Goal: Task Accomplishment & Management: Complete application form

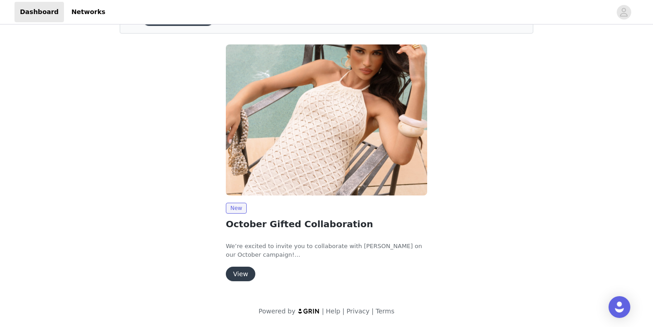
scroll to position [58, 0]
click at [234, 274] on button "View" at bounding box center [240, 274] width 29 height 15
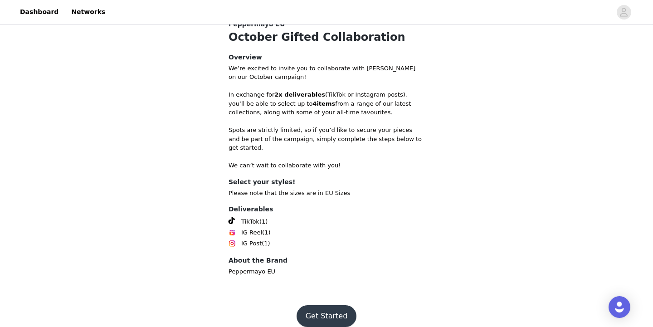
scroll to position [268, 0]
click at [332, 308] on button "Get Started" at bounding box center [326, 317] width 60 height 22
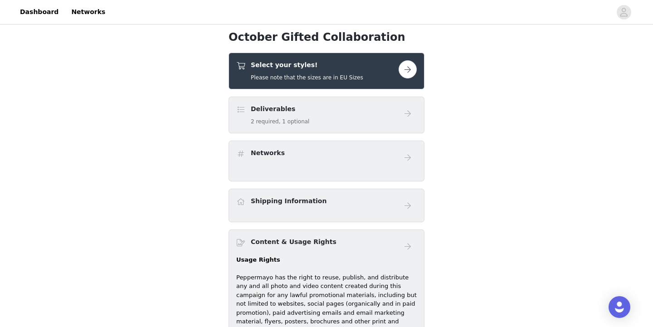
scroll to position [243, 0]
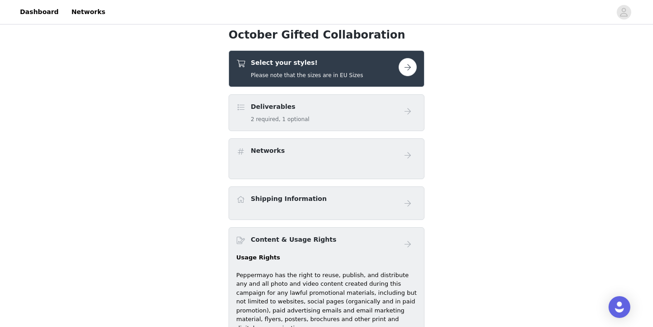
click at [411, 64] on button "button" at bounding box center [407, 67] width 18 height 18
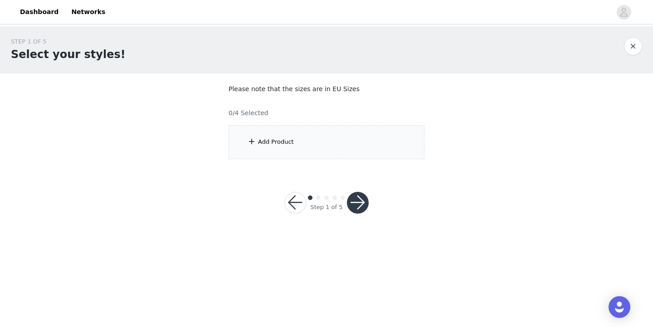
click at [293, 135] on div "Add Product" at bounding box center [326, 142] width 196 height 34
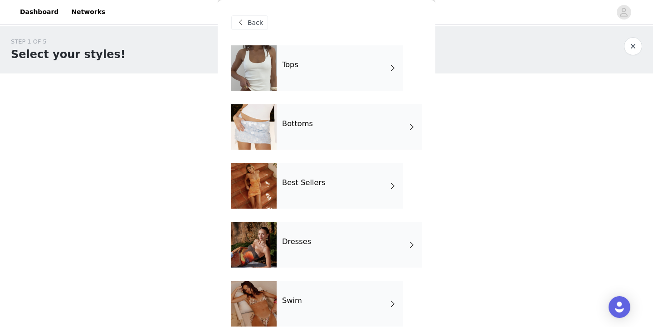
click at [372, 189] on div "Best Sellers" at bounding box center [340, 185] width 126 height 45
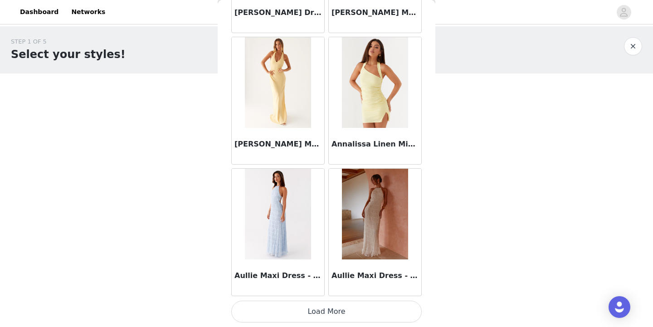
click at [354, 318] on button "Load More" at bounding box center [326, 312] width 190 height 22
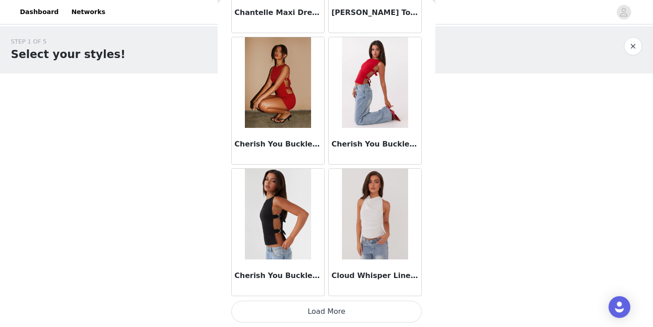
scroll to position [2375, 0]
click at [393, 313] on button "Load More" at bounding box center [326, 312] width 190 height 22
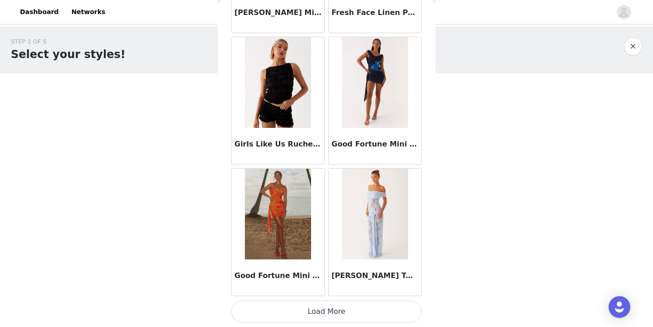
scroll to position [3690, 0]
click at [375, 306] on button "Load More" at bounding box center [326, 312] width 190 height 22
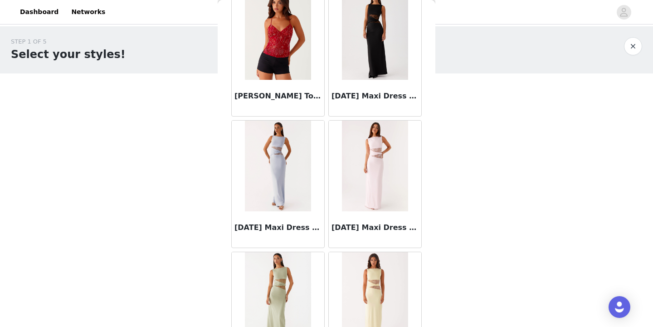
scroll to position [4993, 0]
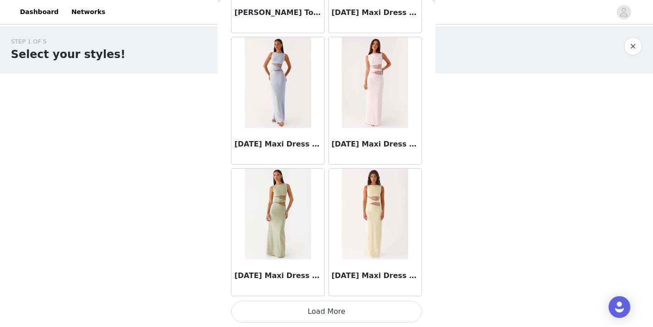
click at [372, 314] on button "Load More" at bounding box center [326, 312] width 190 height 22
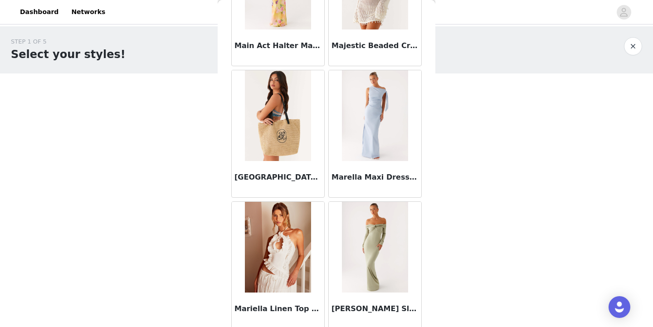
scroll to position [5763, 0]
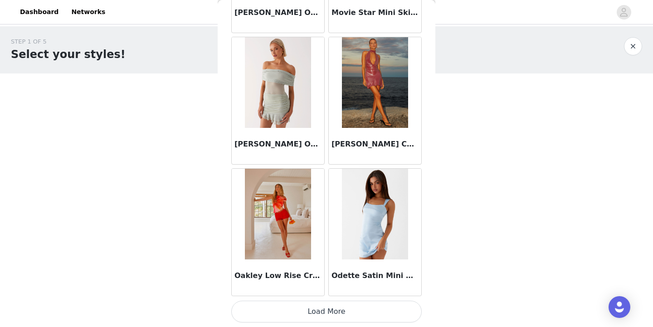
click at [379, 309] on button "Load More" at bounding box center [326, 312] width 190 height 22
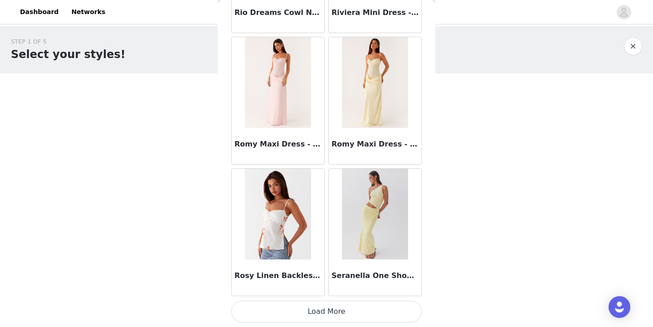
scroll to position [7634, 0]
click at [371, 309] on button "Load More" at bounding box center [326, 312] width 190 height 22
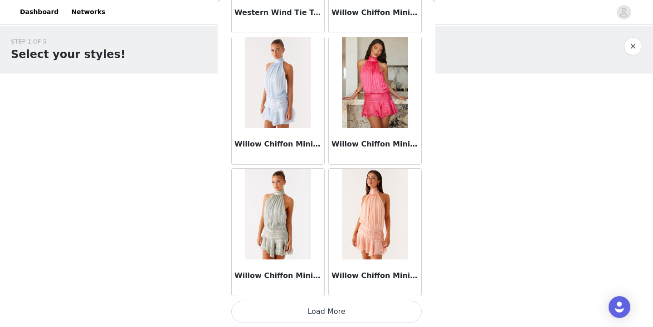
scroll to position [8949, 0]
click at [347, 309] on button "Load More" at bounding box center [326, 312] width 190 height 22
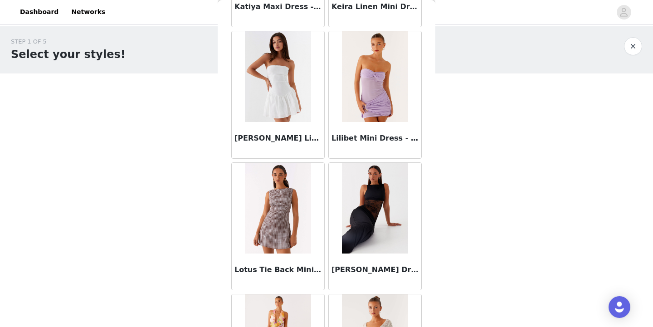
scroll to position [5119, 0]
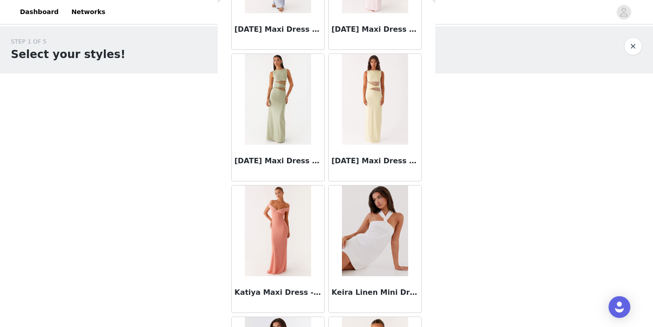
click at [636, 51] on button "button" at bounding box center [633, 46] width 18 height 18
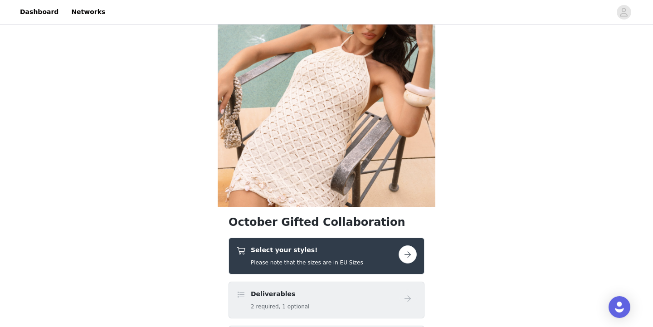
scroll to position [68, 0]
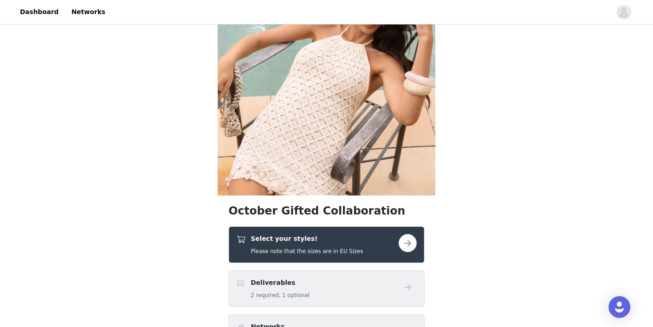
click at [404, 248] on button "button" at bounding box center [407, 243] width 18 height 18
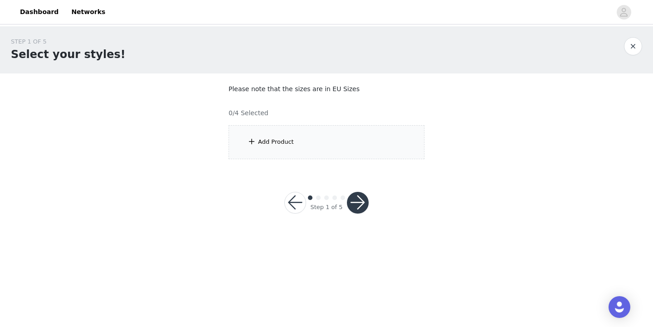
click at [325, 135] on div "Add Product" at bounding box center [326, 142] width 196 height 34
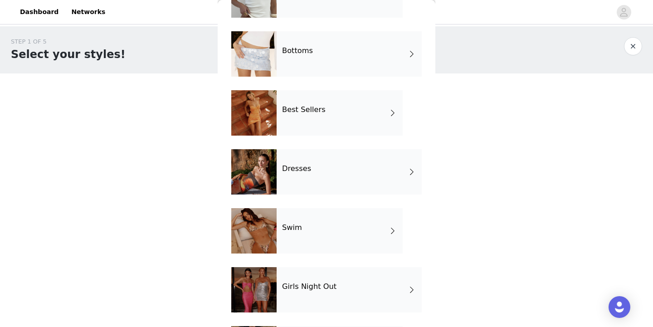
scroll to position [78, 0]
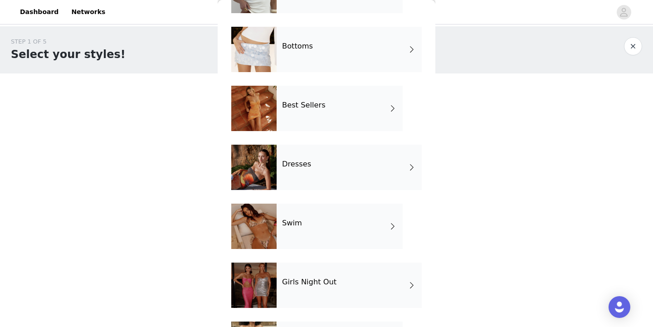
click at [387, 174] on div "Dresses" at bounding box center [349, 167] width 145 height 45
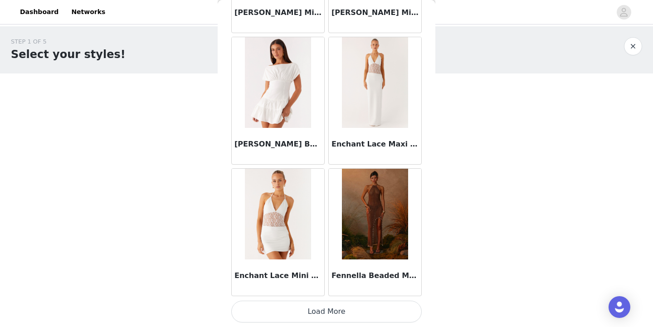
scroll to position [1060, 0]
click at [376, 314] on button "Load More" at bounding box center [326, 312] width 190 height 22
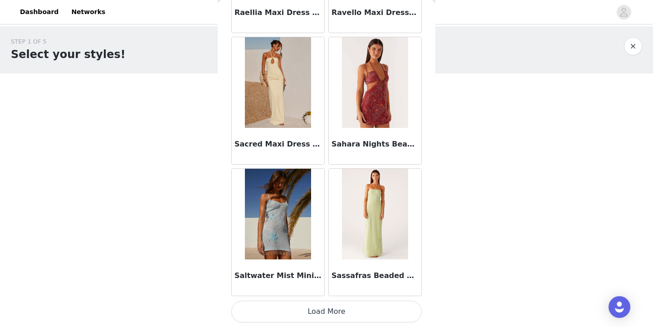
scroll to position [2375, 0]
click at [364, 311] on button "Load More" at bounding box center [326, 312] width 190 height 22
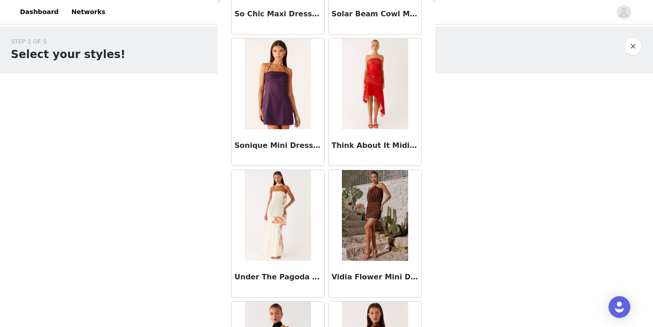
scroll to position [2900, 0]
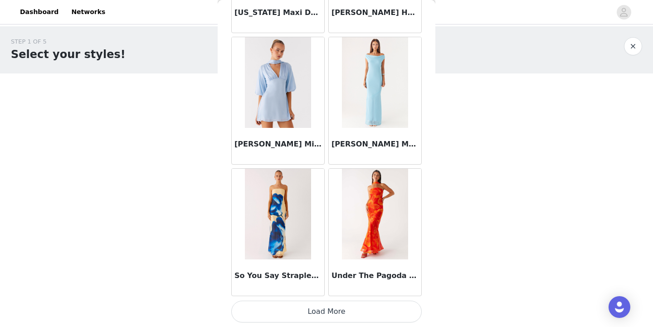
click at [370, 310] on button "Load More" at bounding box center [326, 312] width 190 height 22
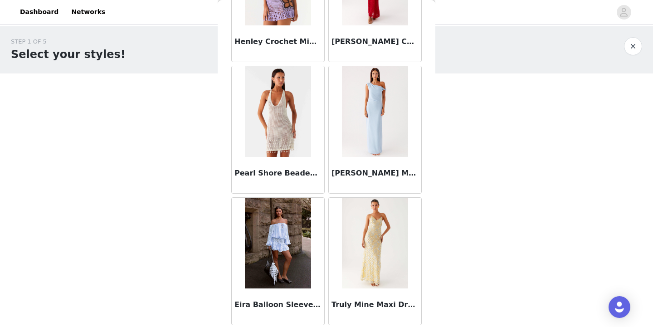
scroll to position [0, 0]
click at [629, 44] on button "button" at bounding box center [633, 46] width 18 height 18
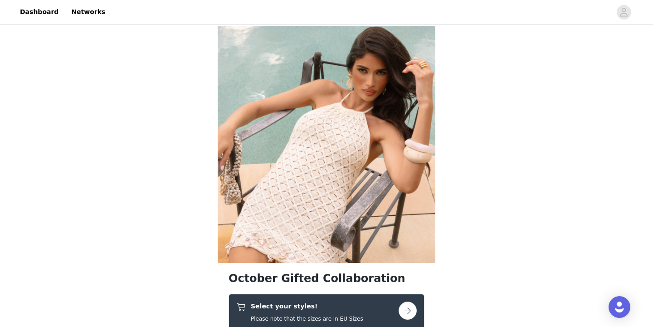
scroll to position [124, 0]
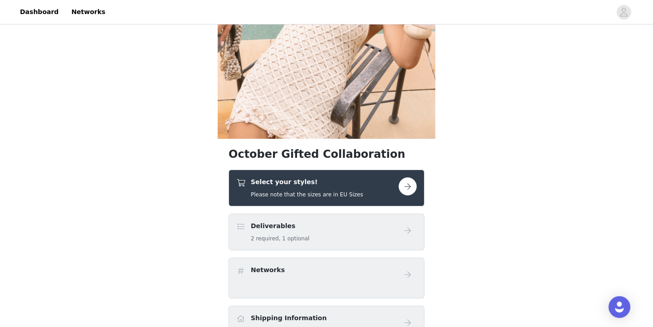
click at [408, 189] on button "button" at bounding box center [407, 186] width 18 height 18
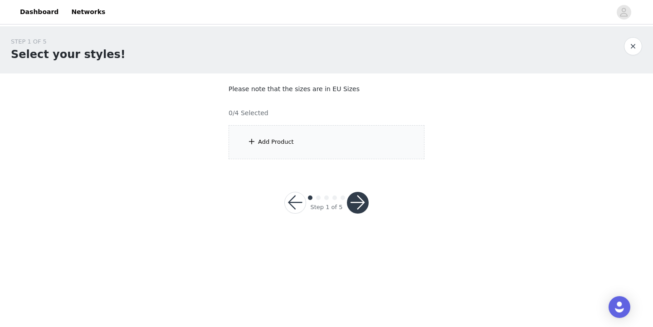
click at [357, 155] on div "Add Product" at bounding box center [326, 142] width 196 height 34
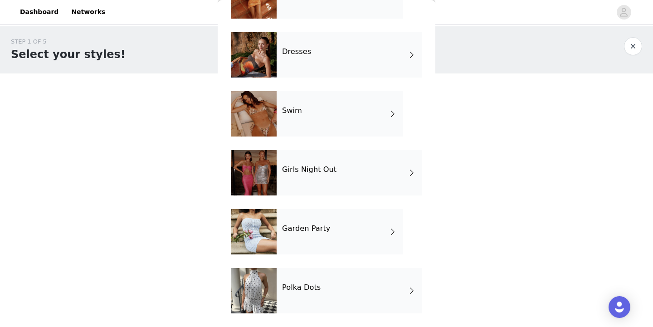
click at [371, 177] on div "Girls Night Out" at bounding box center [349, 172] width 145 height 45
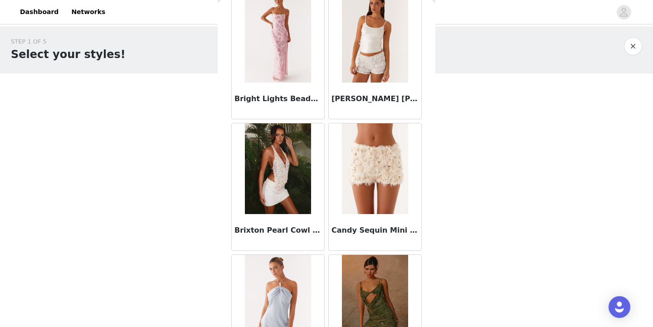
scroll to position [975, 0]
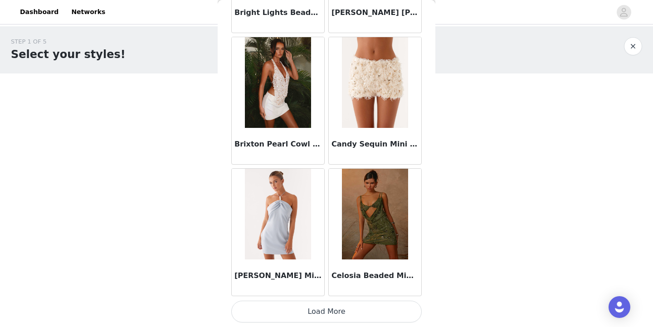
click at [360, 313] on button "Load More" at bounding box center [326, 312] width 190 height 22
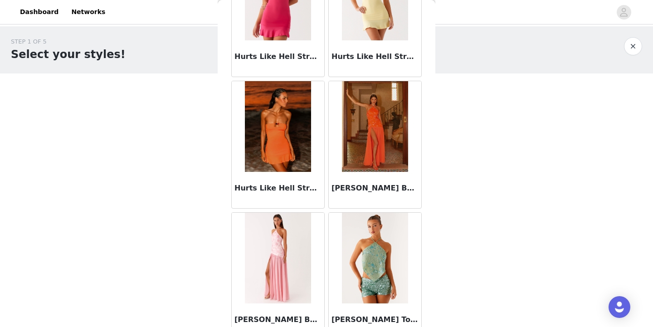
scroll to position [2201, 0]
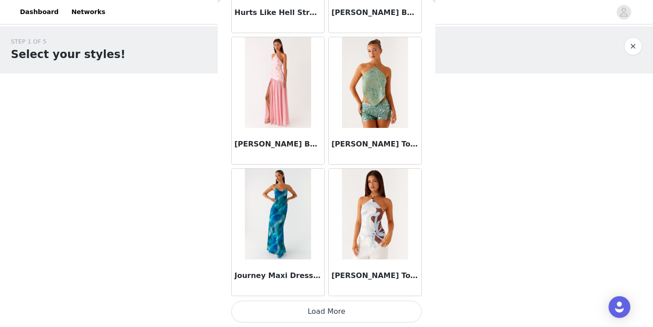
click at [384, 309] on button "Load More" at bounding box center [326, 312] width 190 height 22
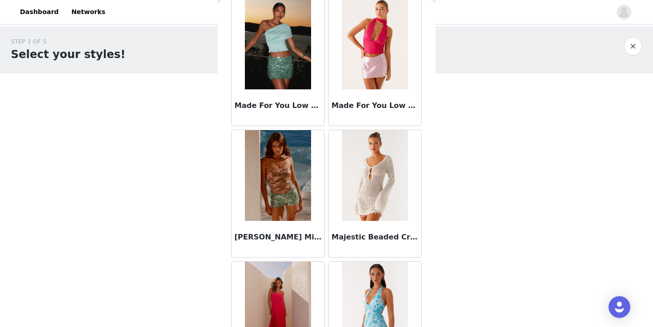
scroll to position [3602, 0]
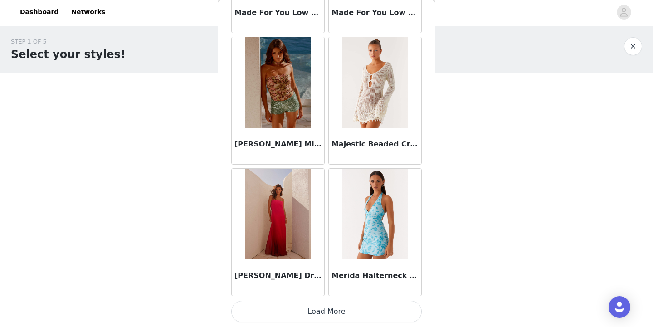
click at [381, 315] on button "Load More" at bounding box center [326, 312] width 190 height 22
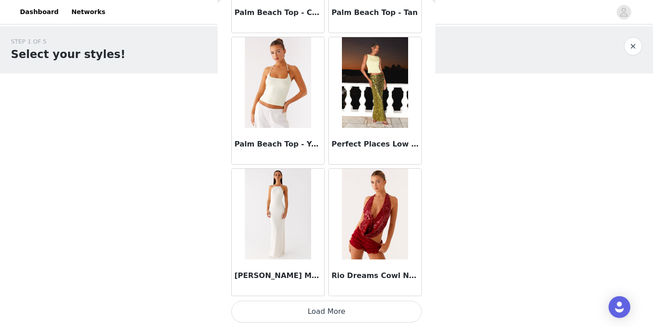
scroll to position [5004, 0]
click at [364, 318] on button "Load More" at bounding box center [326, 312] width 190 height 22
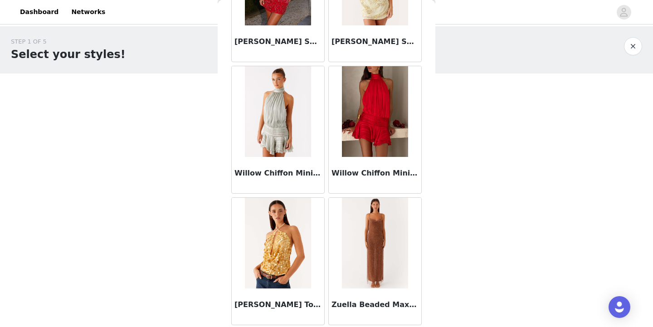
scroll to position [0, 0]
click at [639, 48] on button "button" at bounding box center [633, 46] width 18 height 18
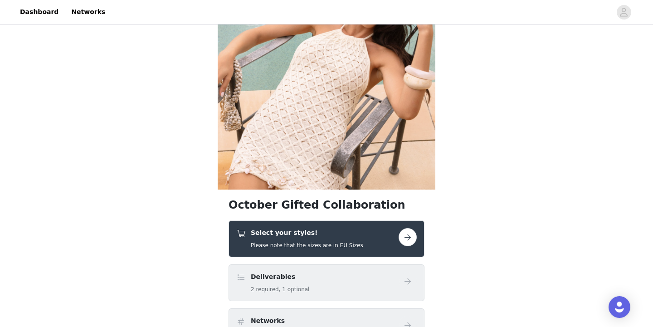
scroll to position [94, 0]
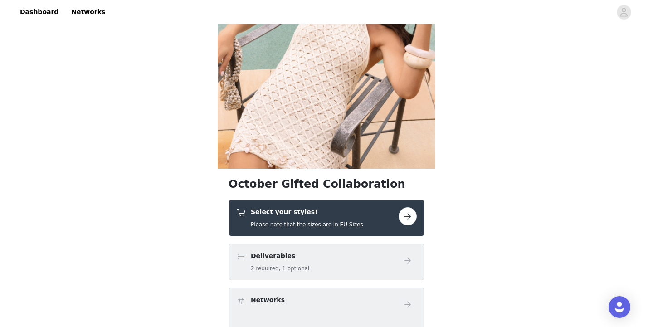
click at [403, 223] on button "button" at bounding box center [407, 216] width 18 height 18
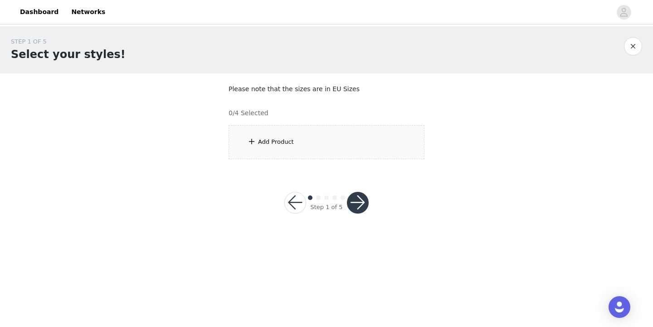
click at [303, 139] on div "Add Product" at bounding box center [326, 142] width 196 height 34
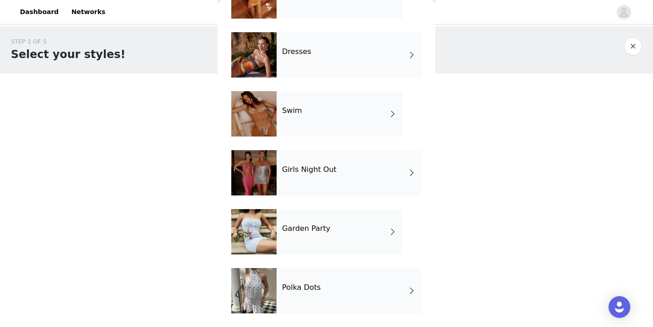
scroll to position [190, 0]
click at [368, 110] on div "Swim" at bounding box center [340, 113] width 126 height 45
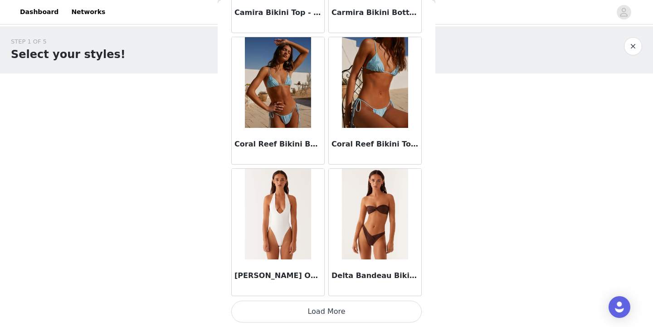
scroll to position [1060, 0]
click at [381, 310] on button "Load More" at bounding box center [326, 312] width 190 height 22
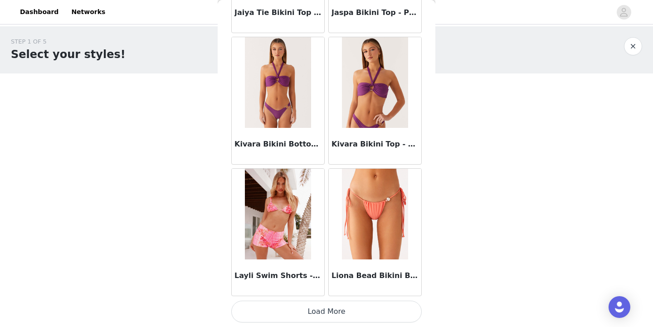
scroll to position [0, 0]
click at [394, 309] on button "Load More" at bounding box center [326, 312] width 190 height 22
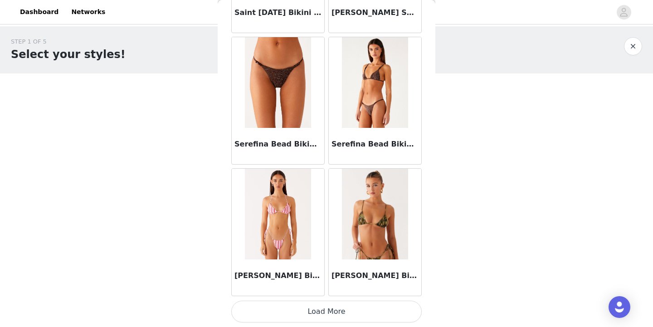
scroll to position [3690, 0]
click at [375, 311] on button "Load More" at bounding box center [326, 312] width 190 height 22
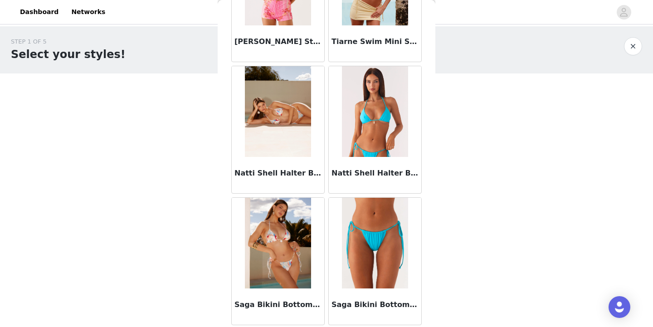
scroll to position [0, 0]
click at [630, 42] on button "button" at bounding box center [633, 46] width 18 height 18
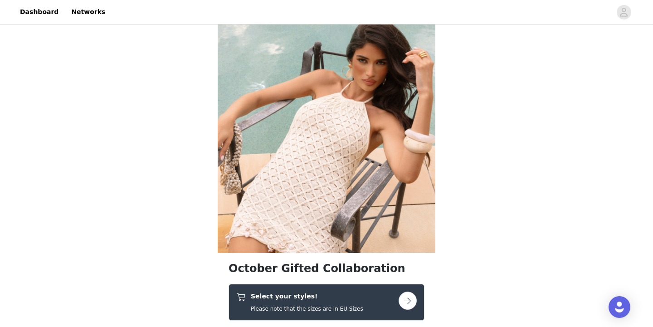
scroll to position [16, 0]
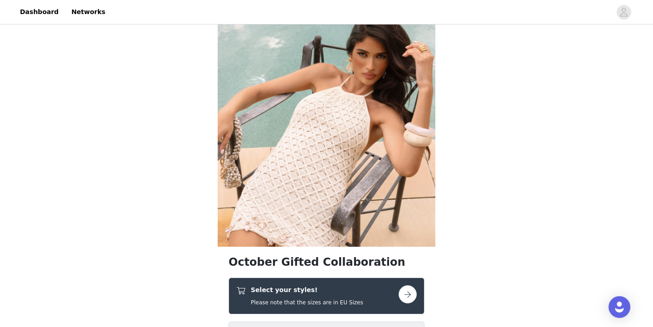
click at [408, 299] on button "button" at bounding box center [407, 294] width 18 height 18
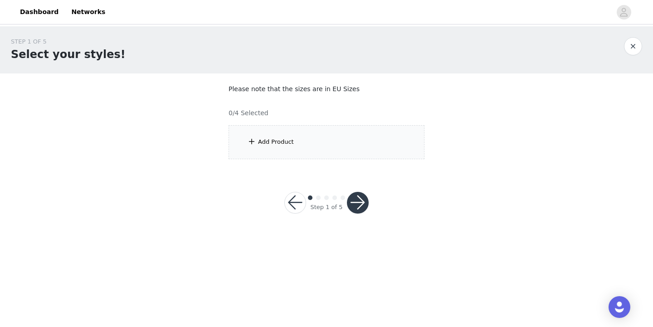
click at [352, 147] on div "Add Product" at bounding box center [326, 142] width 196 height 34
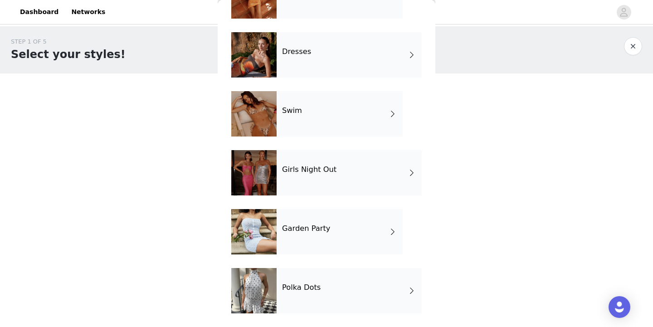
scroll to position [190, 0]
click at [339, 287] on div "Polka Dots" at bounding box center [349, 290] width 145 height 45
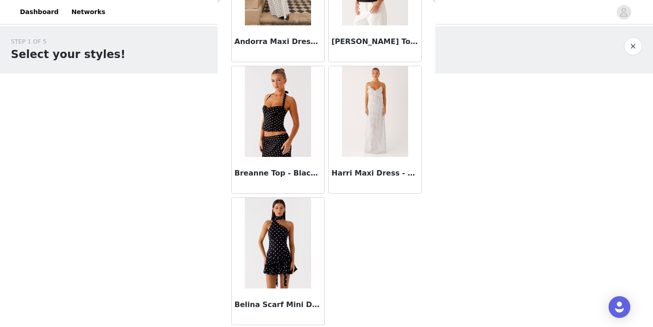
scroll to position [768, 0]
click at [632, 42] on button "button" at bounding box center [633, 46] width 18 height 18
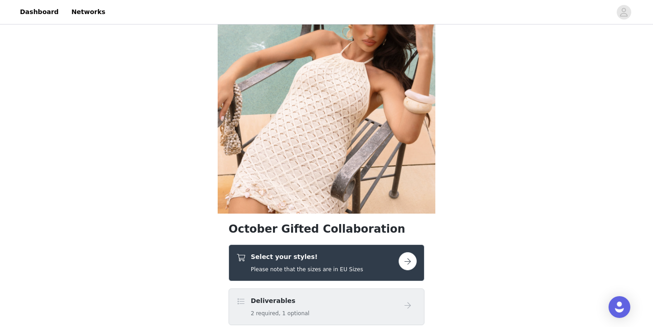
scroll to position [63, 0]
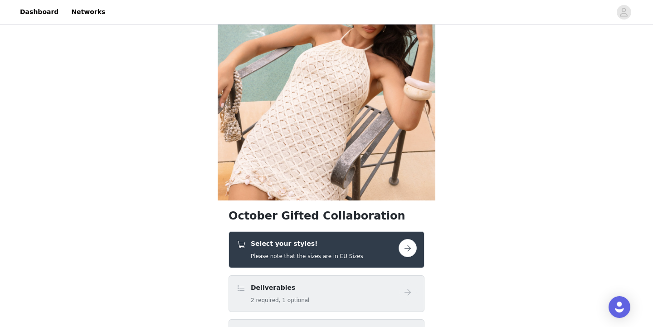
click at [406, 252] on button "button" at bounding box center [407, 248] width 18 height 18
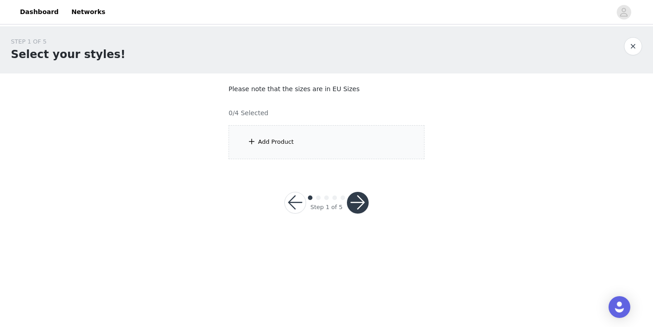
click at [369, 141] on div "Add Product" at bounding box center [326, 142] width 196 height 34
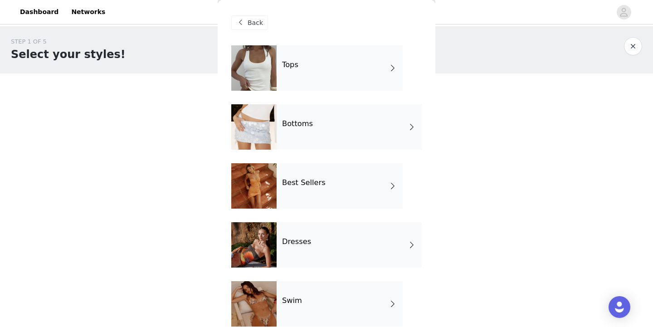
click at [391, 78] on div "Tops" at bounding box center [340, 67] width 126 height 45
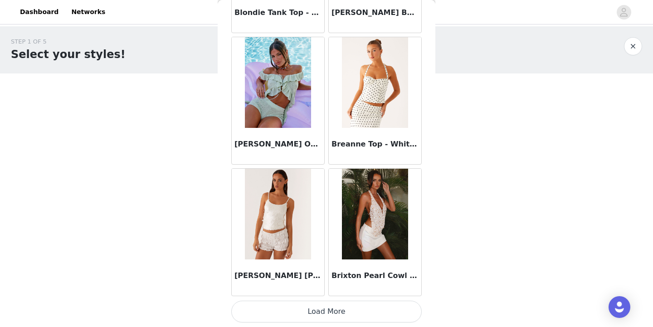
click at [389, 316] on button "Load More" at bounding box center [326, 312] width 190 height 22
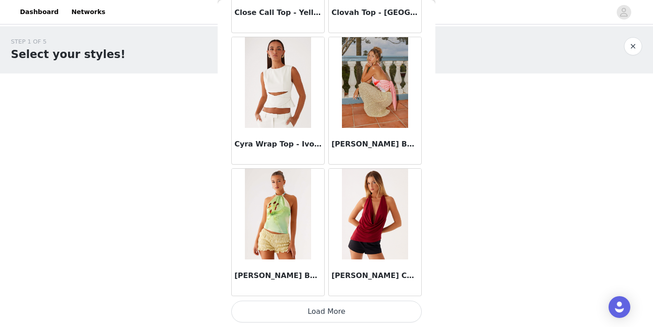
scroll to position [2375, 0]
click at [393, 305] on button "Load More" at bounding box center [326, 312] width 190 height 22
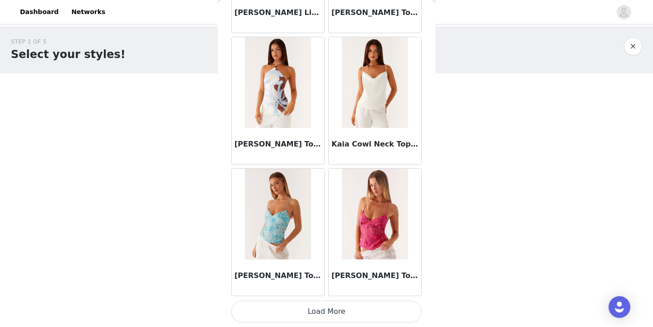
scroll to position [3690, 0]
click at [388, 308] on button "Load More" at bounding box center [326, 312] width 190 height 22
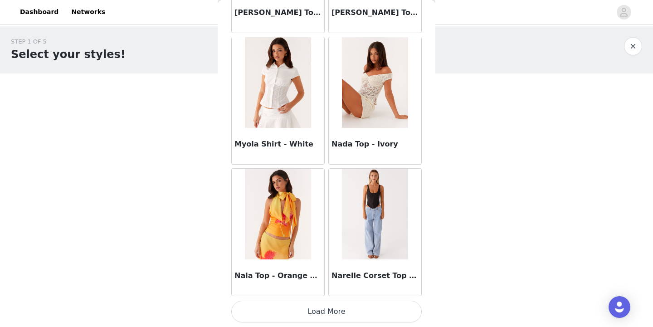
scroll to position [0, 0]
click at [371, 314] on button "Load More" at bounding box center [326, 312] width 190 height 22
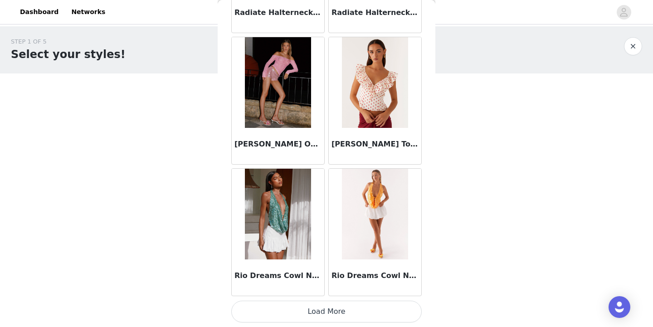
scroll to position [6319, 0]
click at [373, 316] on button "Load More" at bounding box center [326, 312] width 190 height 22
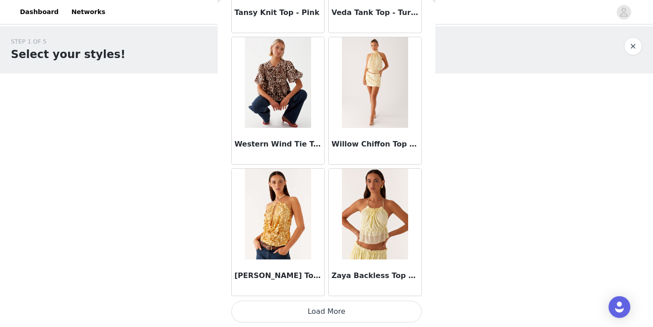
scroll to position [7634, 0]
click at [390, 316] on button "Load More" at bounding box center [326, 312] width 190 height 22
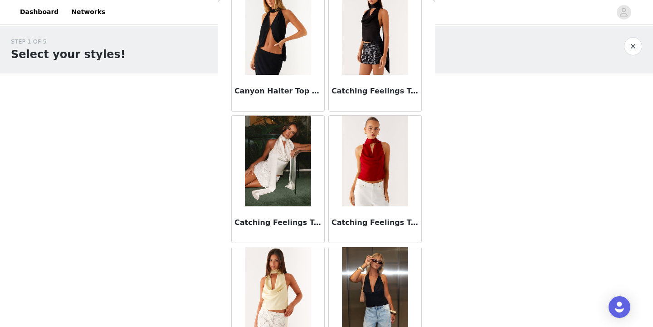
scroll to position [1509, 0]
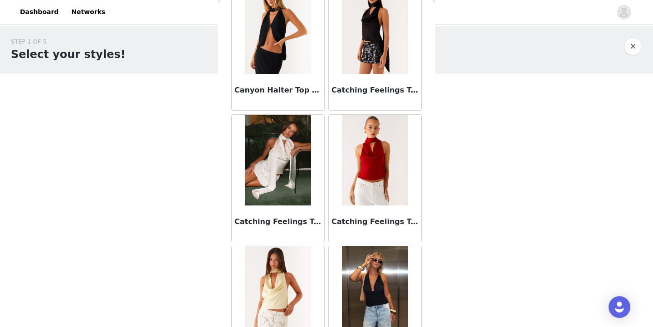
click at [635, 47] on button "button" at bounding box center [633, 46] width 18 height 18
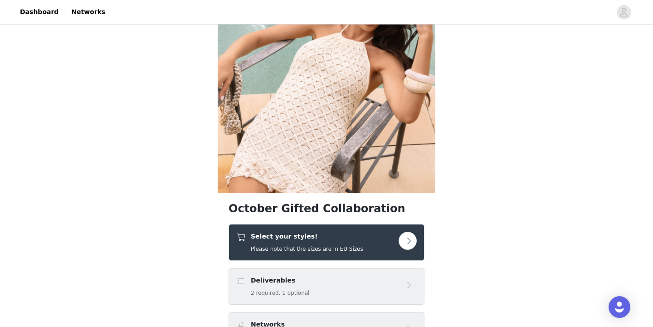
scroll to position [96, 0]
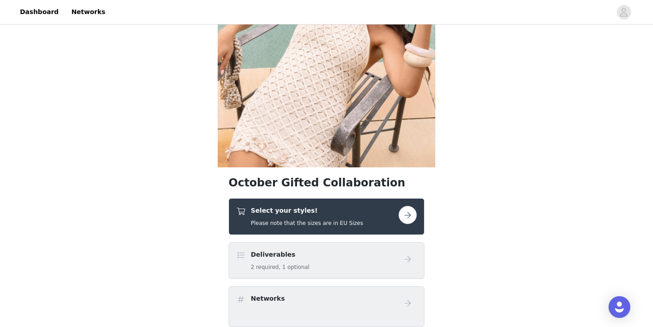
click at [404, 214] on button "button" at bounding box center [407, 215] width 18 height 18
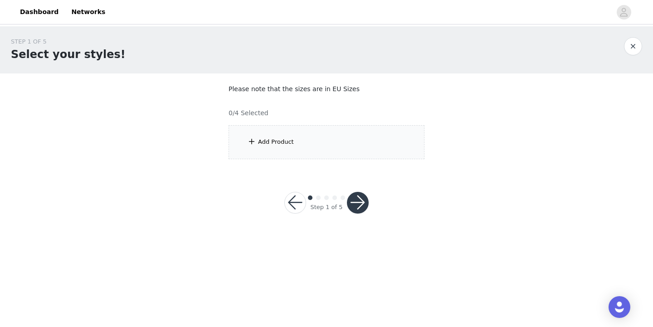
click at [346, 152] on div "Add Product" at bounding box center [326, 142] width 196 height 34
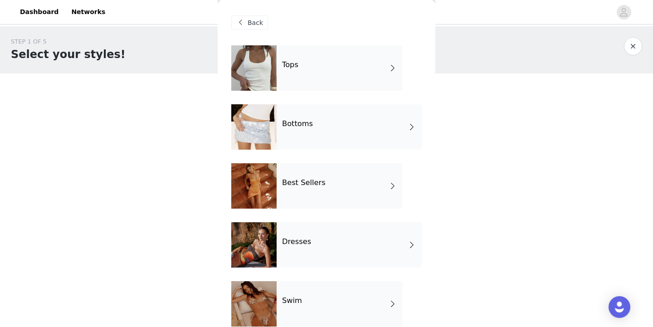
click at [328, 233] on div "Dresses" at bounding box center [349, 244] width 145 height 45
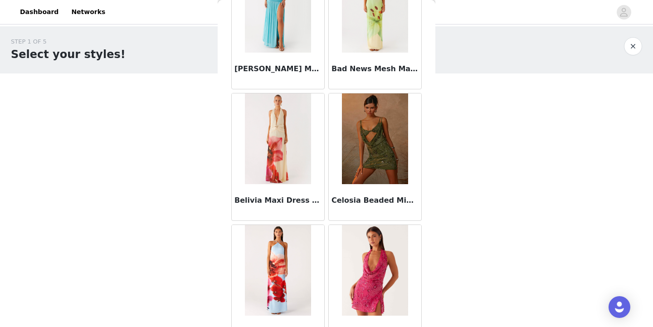
scroll to position [348, 0]
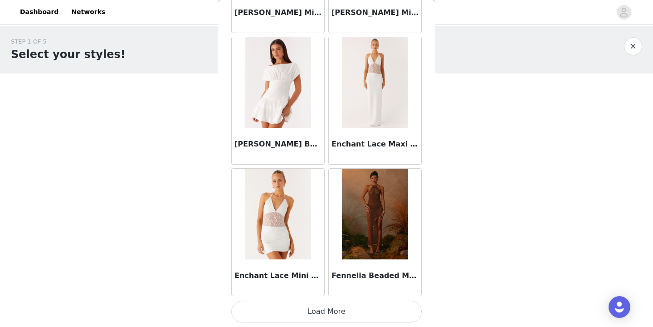
click at [347, 308] on button "Load More" at bounding box center [326, 312] width 190 height 22
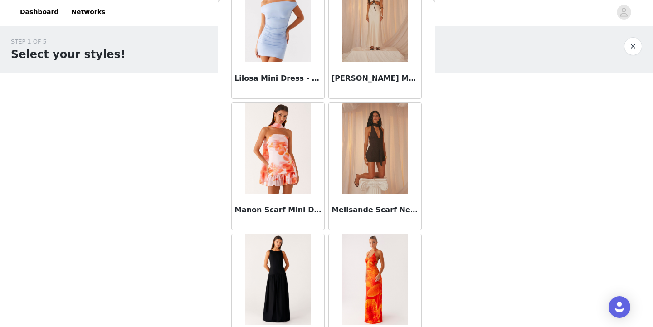
scroll to position [1926, 0]
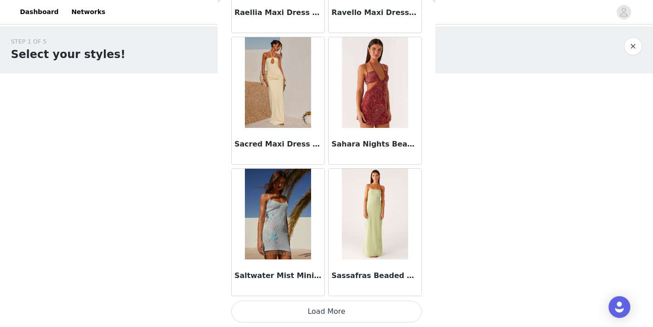
click at [378, 307] on button "Load More" at bounding box center [326, 312] width 190 height 22
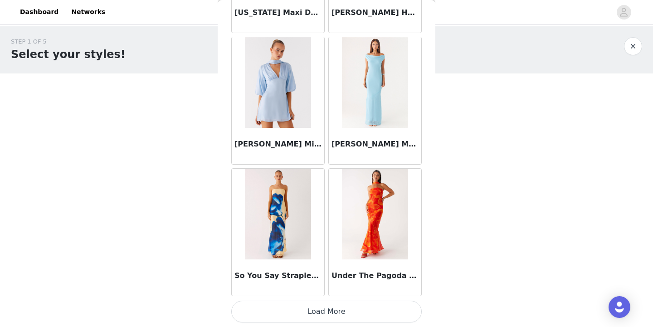
scroll to position [0, 0]
click at [407, 313] on button "Load More" at bounding box center [326, 312] width 190 height 22
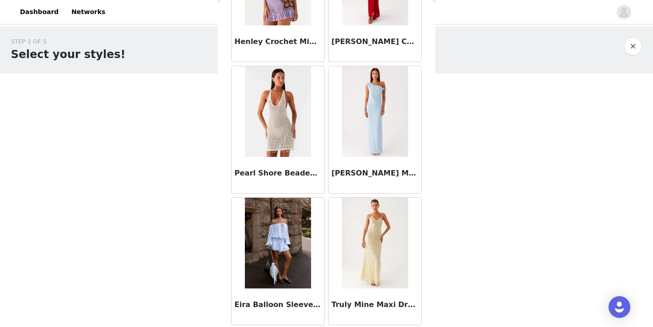
scroll to position [4187, 0]
click at [633, 46] on button "button" at bounding box center [633, 46] width 18 height 18
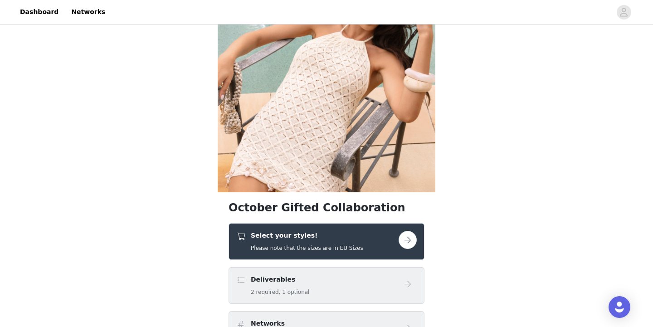
scroll to position [75, 0]
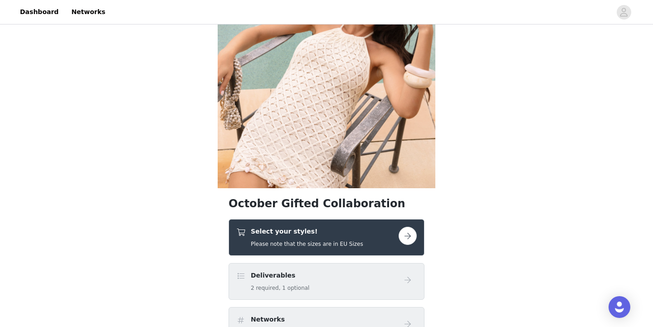
click at [400, 234] on button "button" at bounding box center [407, 236] width 18 height 18
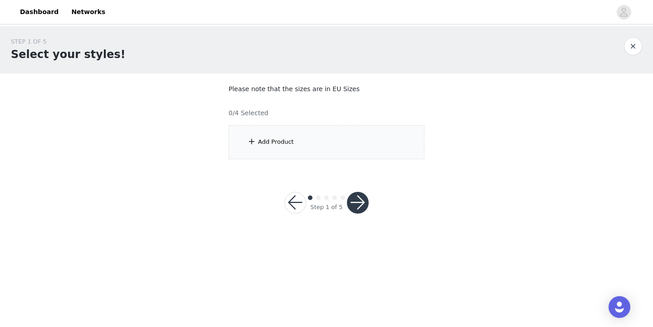
click at [344, 138] on div "Add Product" at bounding box center [326, 142] width 196 height 34
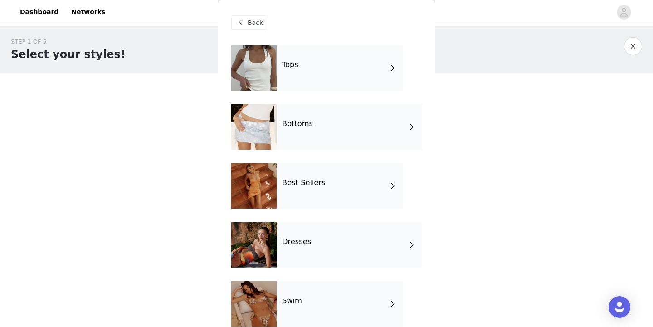
click at [342, 184] on div "Best Sellers" at bounding box center [340, 185] width 126 height 45
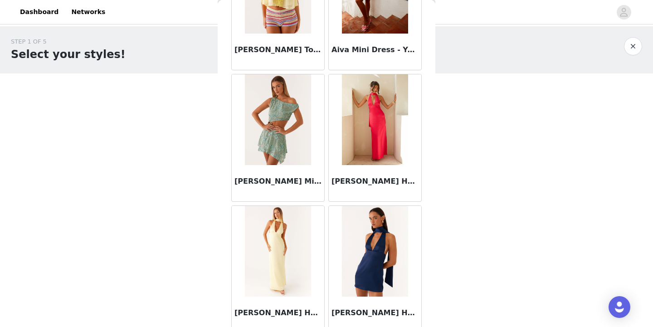
scroll to position [368, 0]
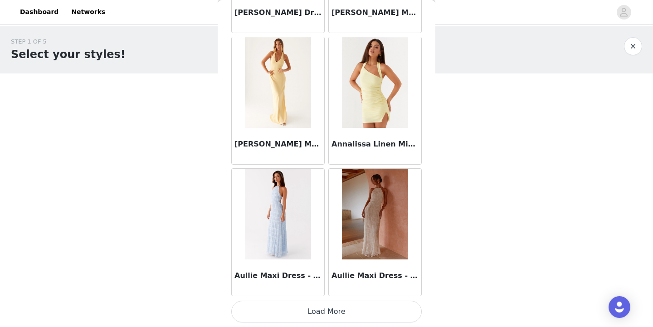
click at [379, 314] on button "Load More" at bounding box center [326, 312] width 190 height 22
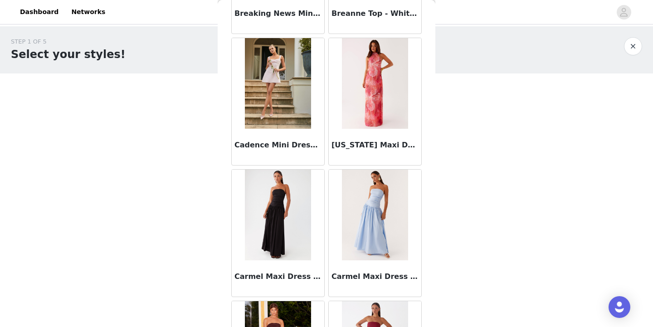
scroll to position [1960, 0]
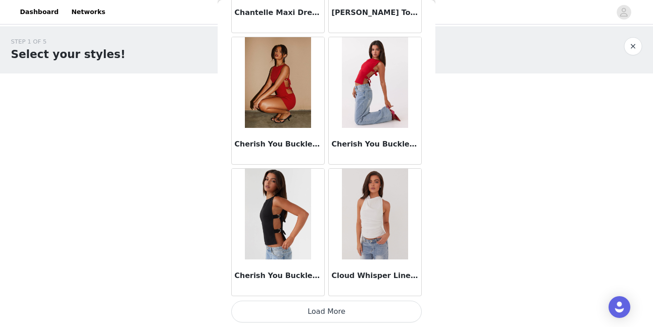
click at [375, 311] on button "Load More" at bounding box center [326, 312] width 190 height 22
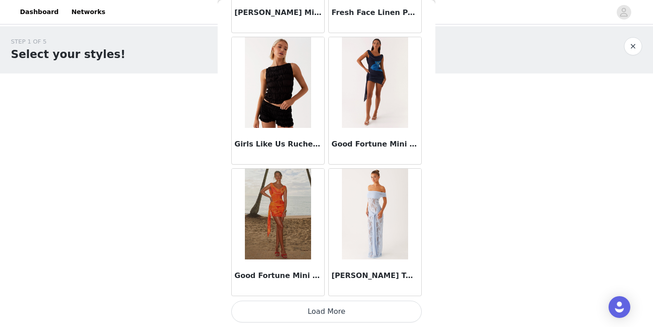
scroll to position [3690, 0]
click at [381, 315] on button "Load More" at bounding box center [326, 312] width 190 height 22
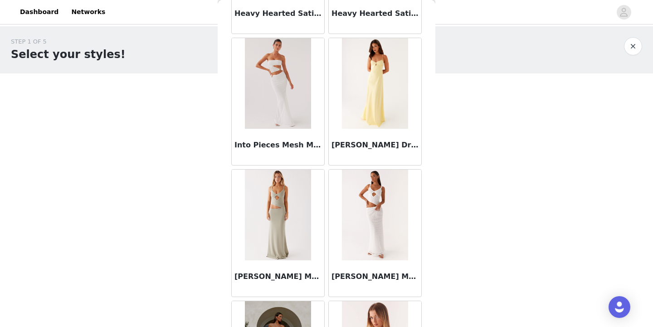
scroll to position [4400, 0]
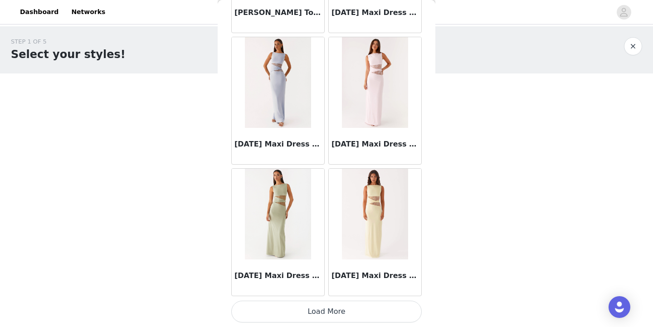
click at [389, 309] on button "Load More" at bounding box center [326, 312] width 190 height 22
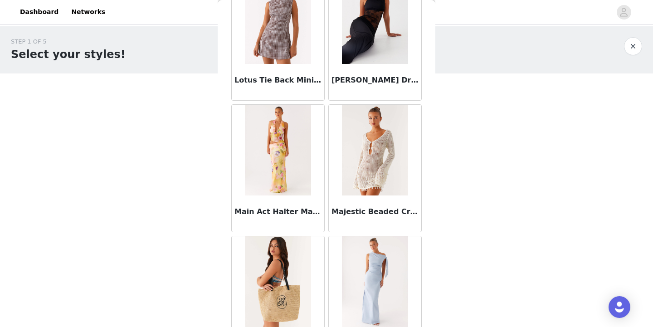
scroll to position [0, 0]
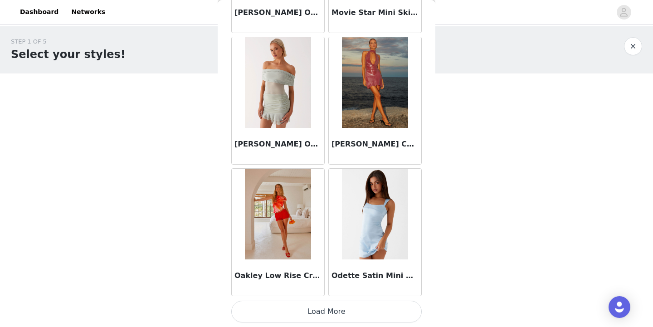
click at [371, 315] on button "Load More" at bounding box center [326, 312] width 190 height 22
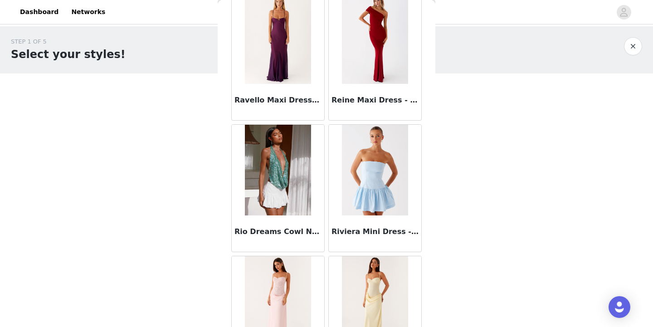
scroll to position [7458, 0]
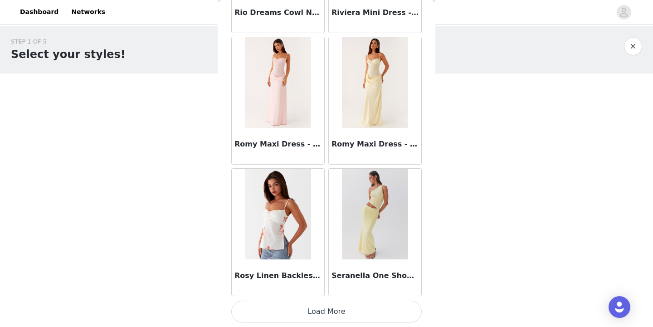
click at [386, 308] on button "Load More" at bounding box center [326, 312] width 190 height 22
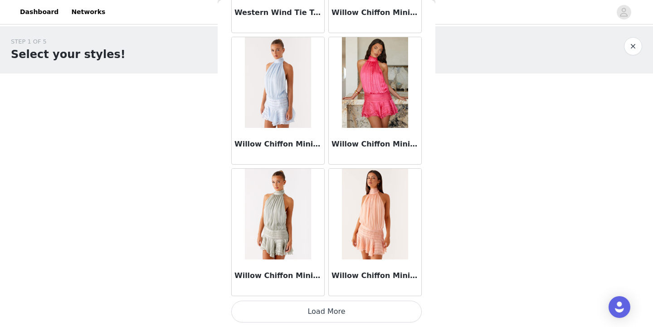
scroll to position [0, 0]
click at [382, 316] on button "Load More" at bounding box center [326, 312] width 190 height 22
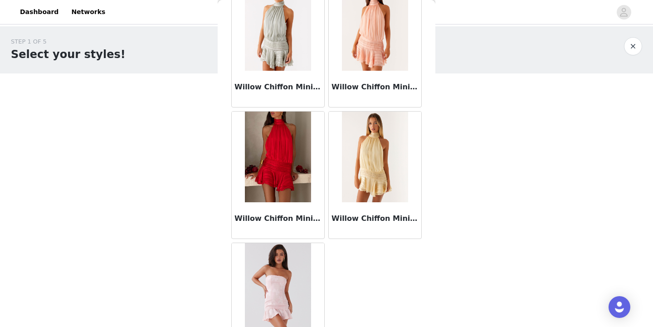
scroll to position [9143, 0]
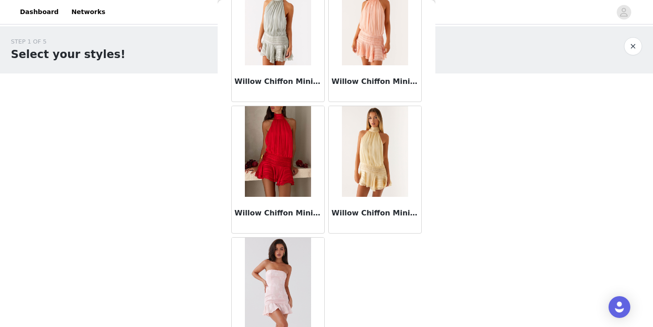
click at [275, 162] on img at bounding box center [278, 151] width 66 height 91
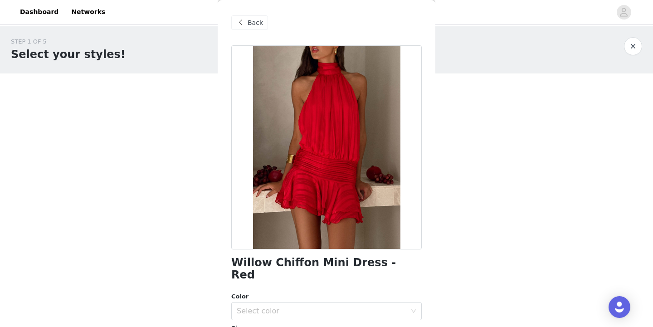
scroll to position [1, 0]
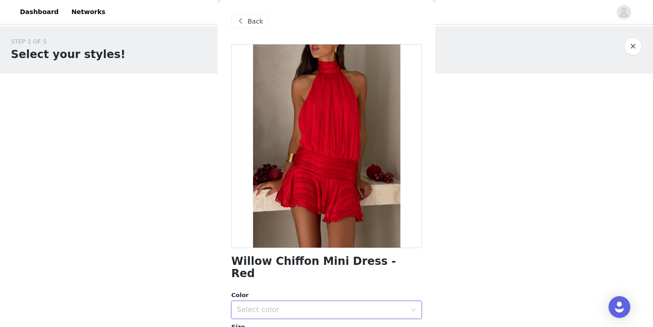
click at [414, 307] on icon "icon: down" at bounding box center [413, 309] width 5 height 5
click at [384, 318] on li "Red" at bounding box center [326, 317] width 190 height 15
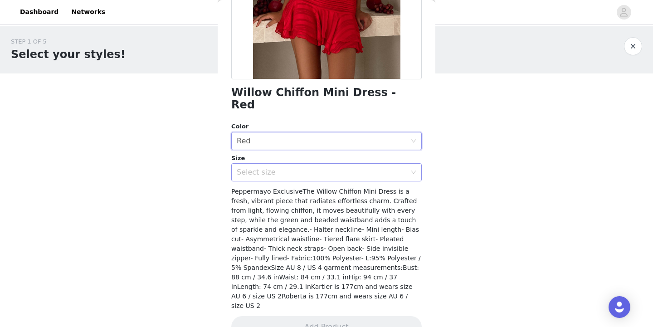
scroll to position [170, 0]
click at [413, 164] on div "Select size" at bounding box center [326, 173] width 190 height 18
click at [361, 165] on div "Select size" at bounding box center [324, 172] width 174 height 17
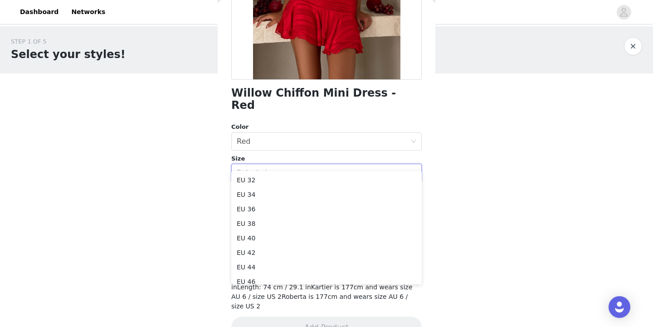
click at [442, 164] on div "STEP 1 OF 5 Select your styles! Please note that the sizes are in EU Sizes 0/4 …" at bounding box center [326, 98] width 653 height 144
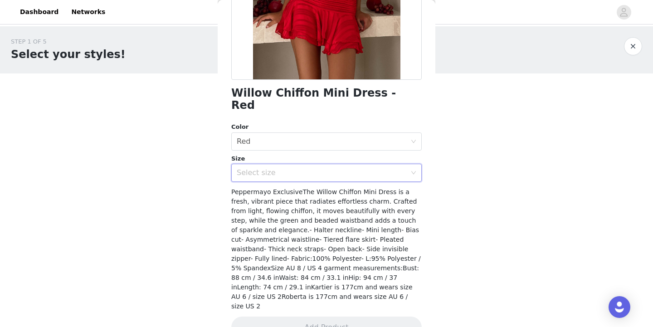
click at [410, 164] on div "Select size" at bounding box center [326, 173] width 190 height 18
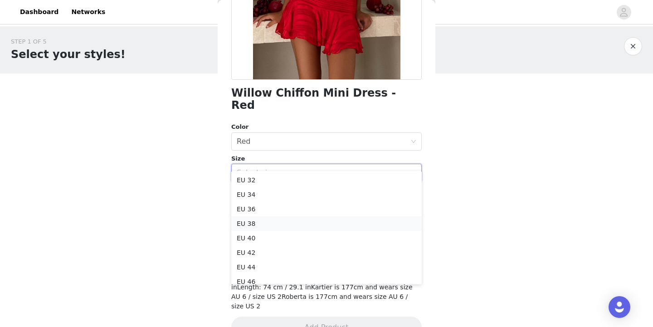
click at [360, 223] on li "EU 38" at bounding box center [326, 223] width 190 height 15
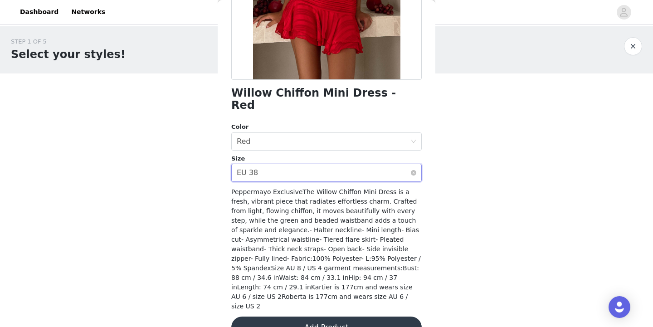
click at [385, 164] on div "Select size EU 38" at bounding box center [324, 172] width 174 height 17
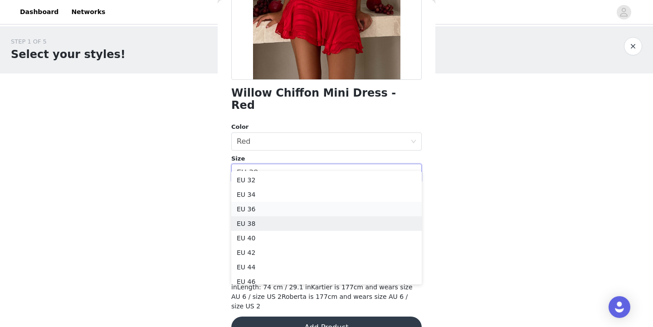
click at [355, 209] on li "EU 36" at bounding box center [326, 209] width 190 height 15
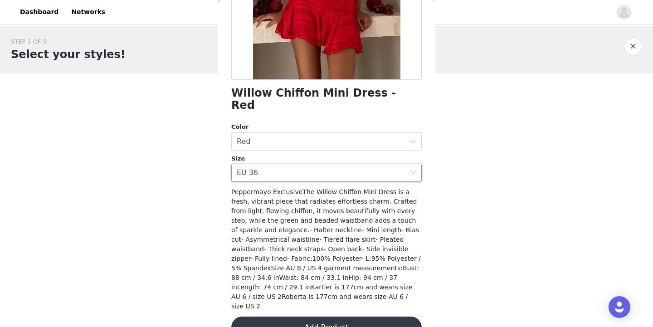
click at [341, 316] on button "Add Product" at bounding box center [326, 327] width 190 height 22
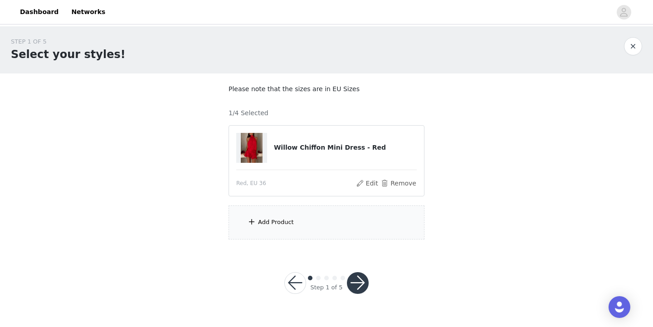
click at [357, 227] on div "Add Product" at bounding box center [326, 222] width 196 height 34
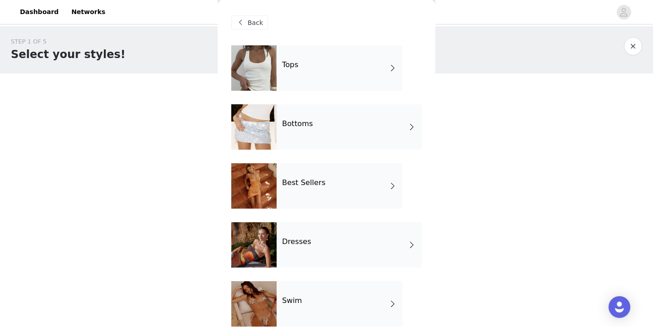
click at [350, 241] on div "Dresses" at bounding box center [349, 244] width 145 height 45
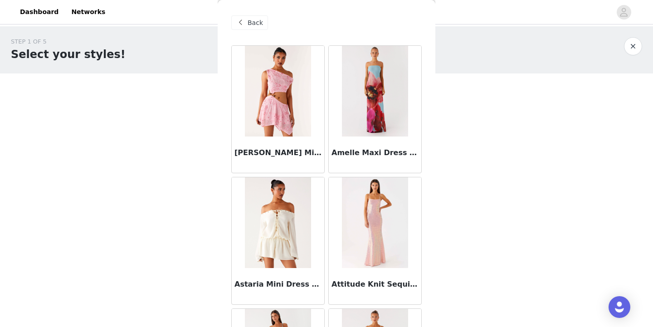
click at [251, 20] on span "Back" at bounding box center [255, 23] width 15 height 10
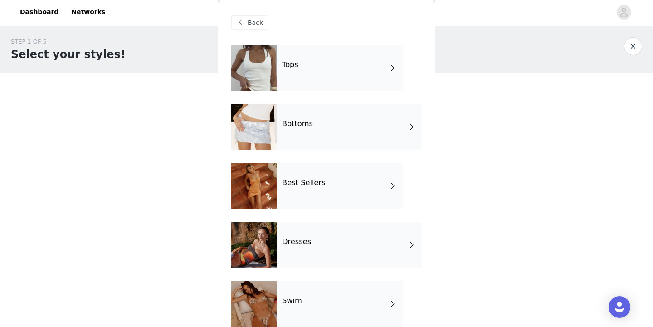
click at [343, 175] on div "Best Sellers" at bounding box center [340, 185] width 126 height 45
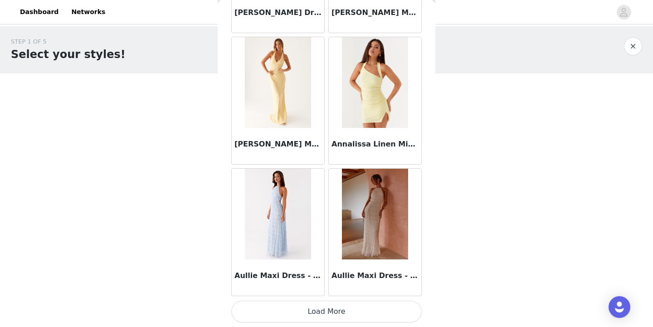
scroll to position [1060, 0]
click at [363, 316] on button "Load More" at bounding box center [326, 312] width 190 height 22
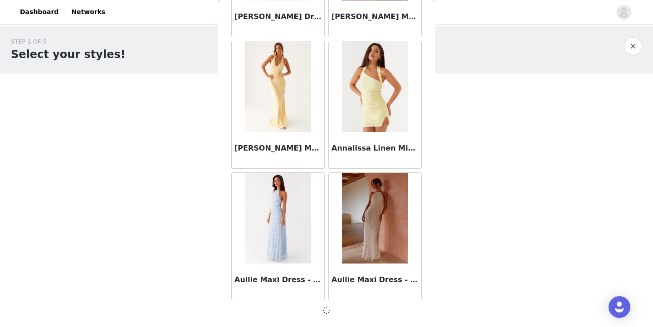
scroll to position [0, 0]
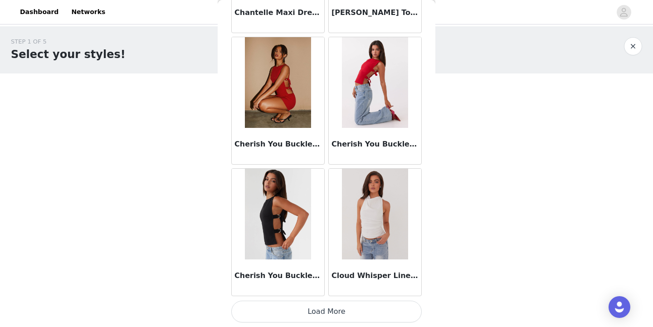
click at [380, 313] on button "Load More" at bounding box center [326, 312] width 190 height 22
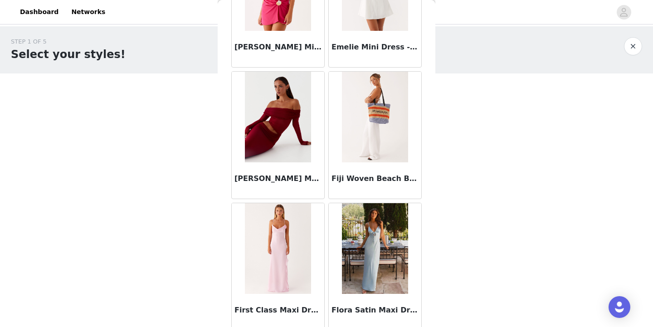
scroll to position [3338, 0]
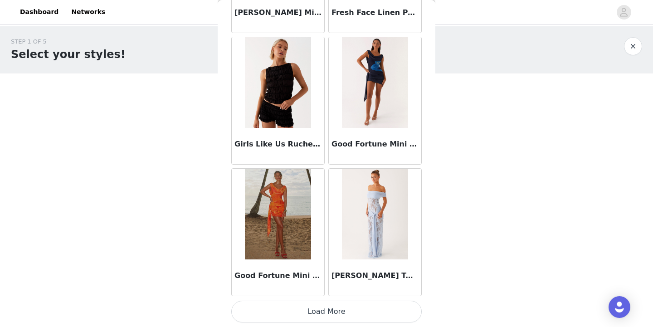
click at [387, 316] on button "Load More" at bounding box center [326, 312] width 190 height 22
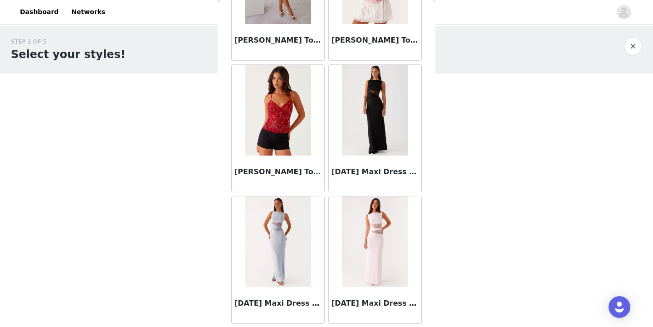
scroll to position [4845, 0]
click at [384, 143] on img at bounding box center [375, 110] width 66 height 91
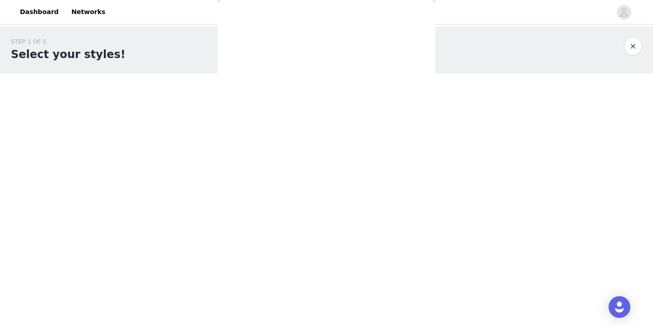
scroll to position [0, 0]
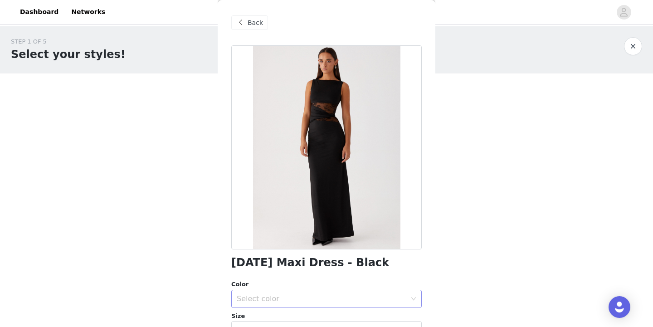
click at [373, 294] on div "Select color" at bounding box center [322, 298] width 170 height 9
click at [375, 315] on li "Black" at bounding box center [326, 318] width 190 height 15
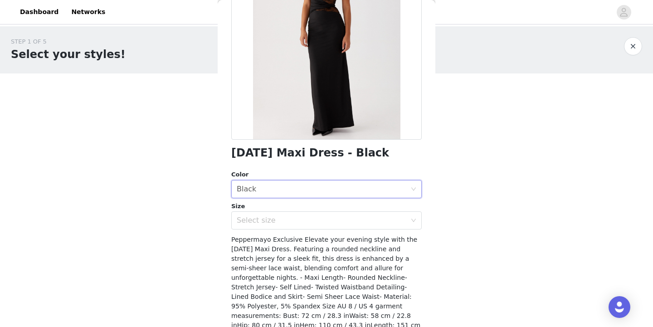
scroll to position [151, 0]
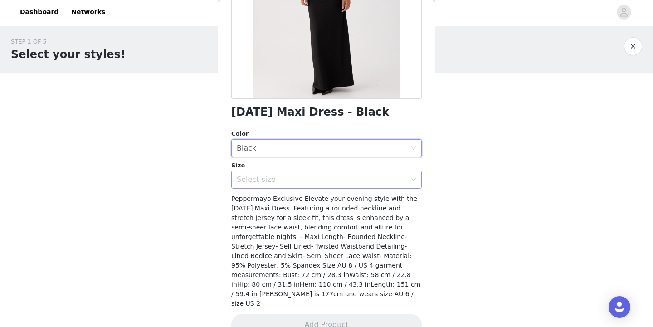
click at [318, 182] on div "Select size" at bounding box center [322, 179] width 170 height 9
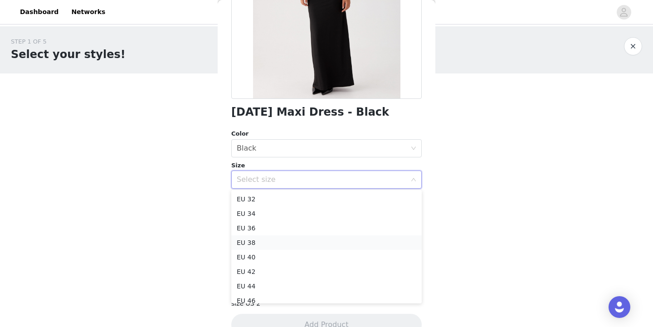
click at [298, 244] on li "EU 38" at bounding box center [326, 242] width 190 height 15
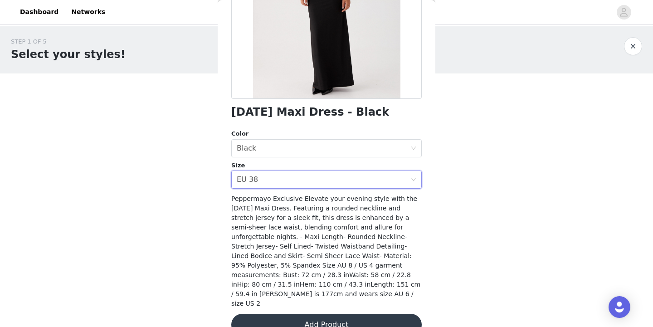
scroll to position [0, 0]
click at [355, 314] on button "Add Product" at bounding box center [326, 325] width 190 height 22
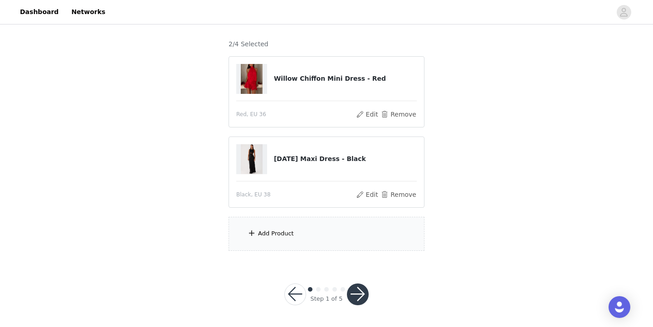
scroll to position [68, 0]
click at [310, 225] on div "Add Product" at bounding box center [326, 234] width 196 height 34
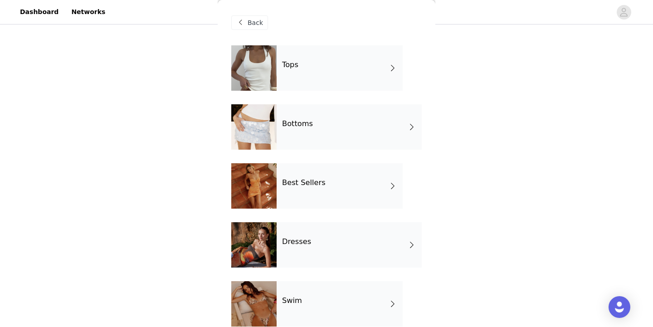
click at [330, 234] on div "Dresses" at bounding box center [349, 244] width 145 height 45
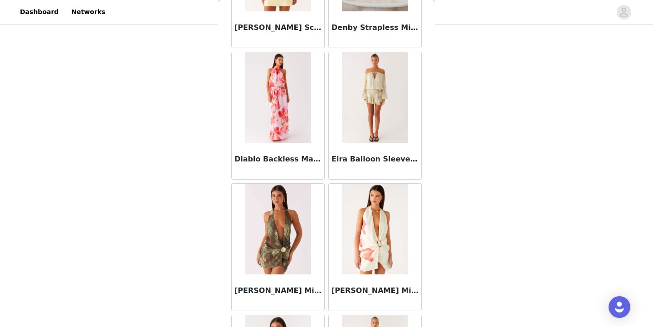
scroll to position [778, 0]
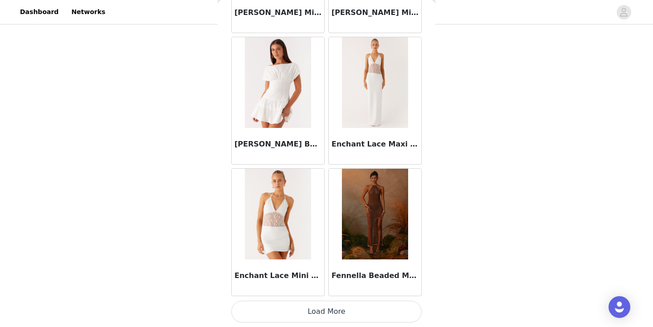
click at [376, 308] on button "Load More" at bounding box center [326, 312] width 190 height 22
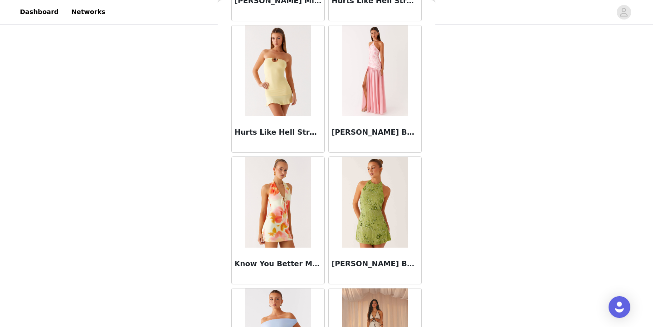
scroll to position [1760, 0]
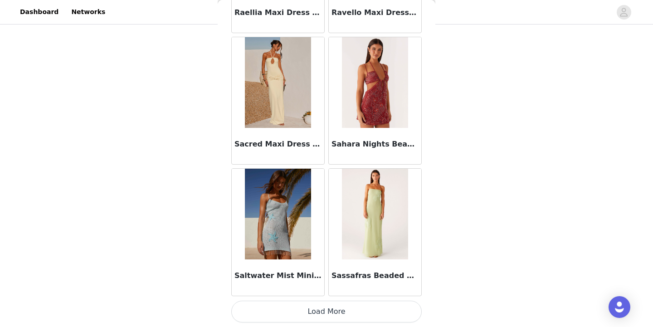
click at [394, 307] on button "Load More" at bounding box center [326, 312] width 190 height 22
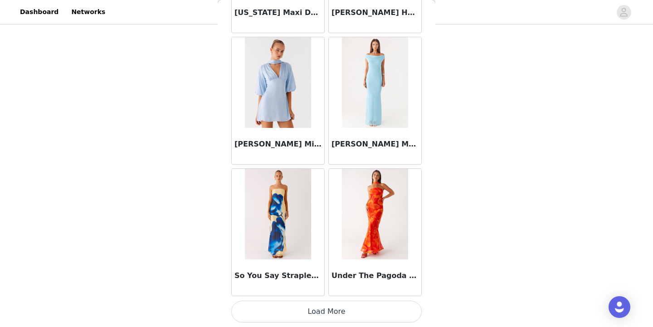
scroll to position [68, 0]
click at [389, 314] on button "Load More" at bounding box center [326, 312] width 190 height 22
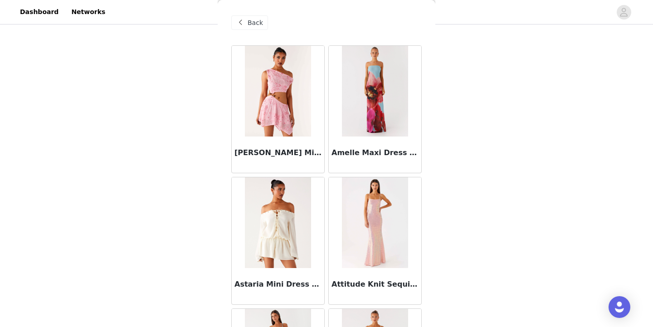
scroll to position [0, 0]
click at [256, 22] on span "Back" at bounding box center [255, 23] width 15 height 10
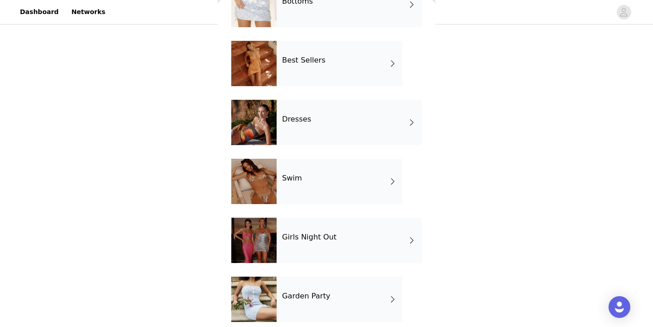
scroll to position [130, 0]
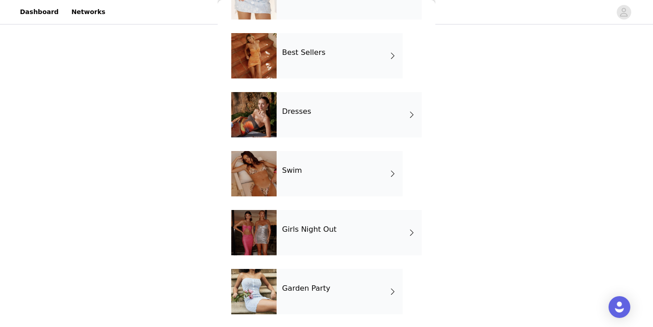
click at [393, 233] on div "Girls Night Out" at bounding box center [349, 232] width 145 height 45
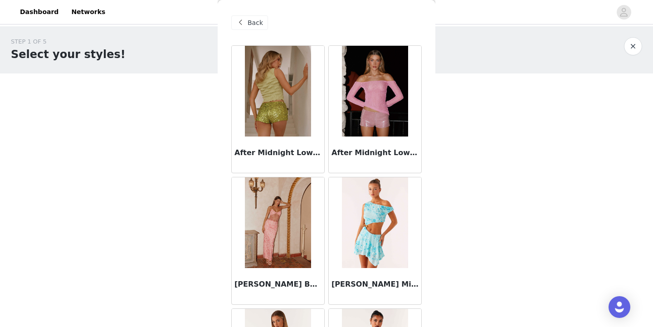
scroll to position [0, 0]
click at [254, 25] on span "Back" at bounding box center [255, 23] width 15 height 10
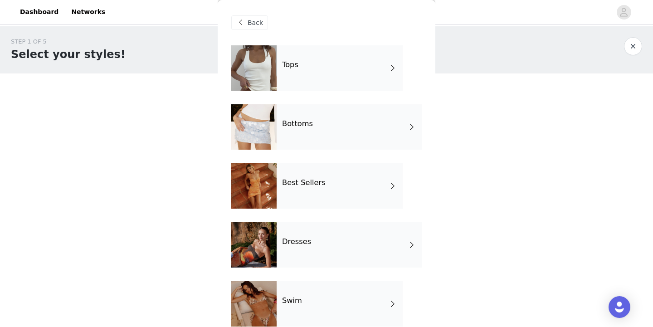
click at [391, 139] on div "Bottoms" at bounding box center [349, 126] width 145 height 45
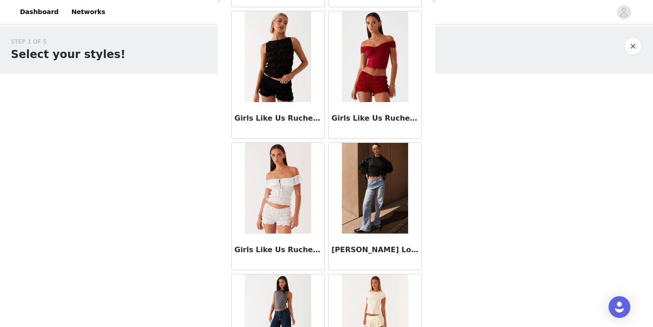
scroll to position [1060, 0]
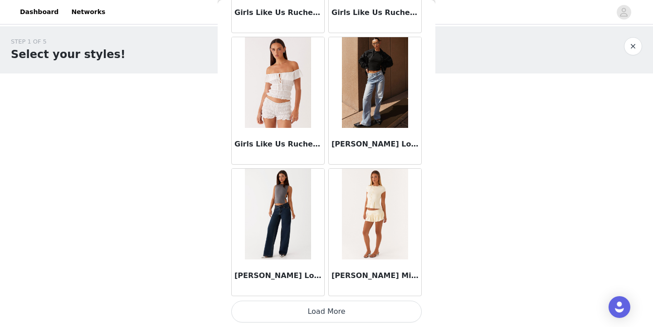
click at [350, 305] on button "Load More" at bounding box center [326, 312] width 190 height 22
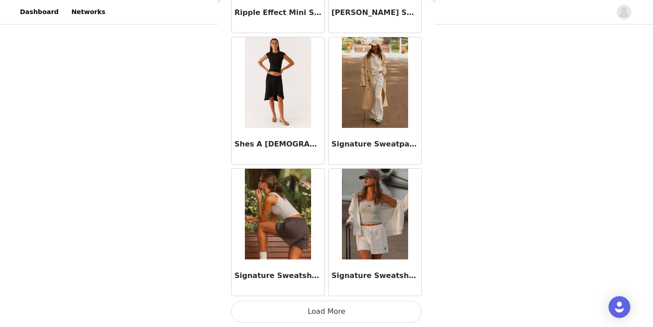
scroll to position [68, 0]
click at [358, 311] on button "Load More" at bounding box center [326, 312] width 190 height 22
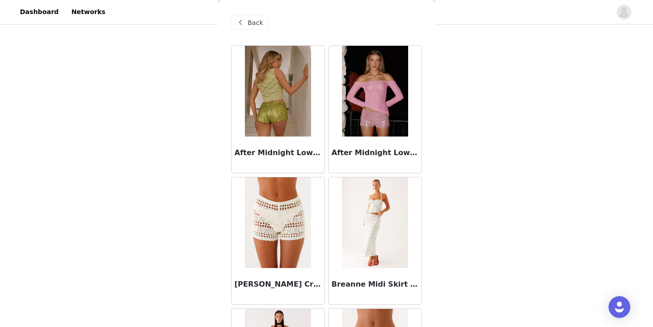
scroll to position [0, 0]
click at [252, 21] on span "Back" at bounding box center [255, 23] width 15 height 10
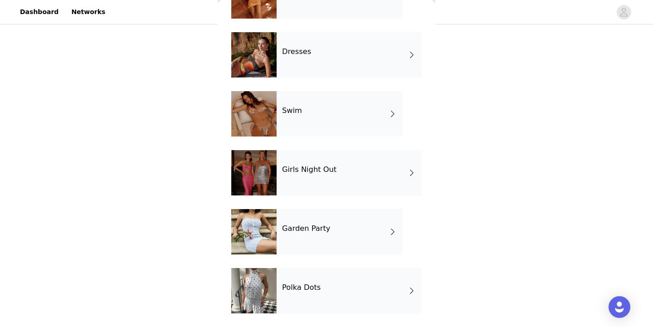
scroll to position [190, 0]
click at [360, 237] on div "Garden Party" at bounding box center [340, 231] width 126 height 45
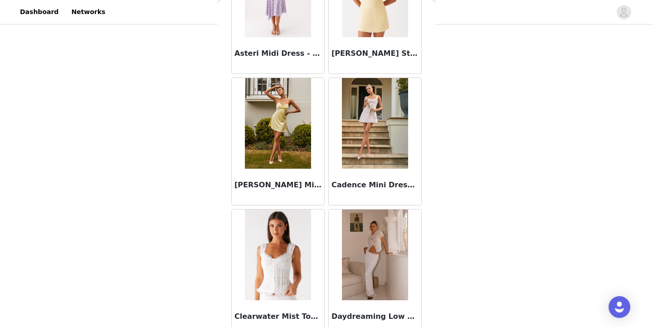
scroll to position [496, 0]
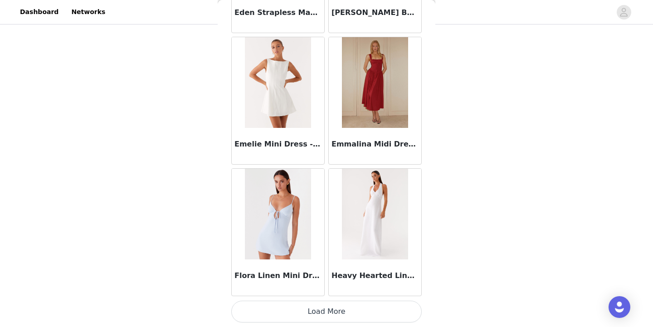
click at [374, 320] on button "Load More" at bounding box center [326, 312] width 190 height 22
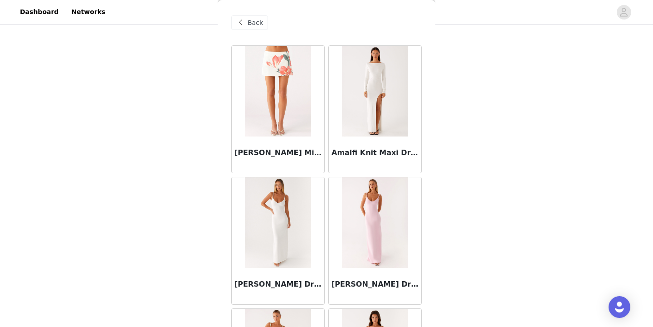
scroll to position [0, 0]
click at [238, 20] on span at bounding box center [240, 22] width 11 height 11
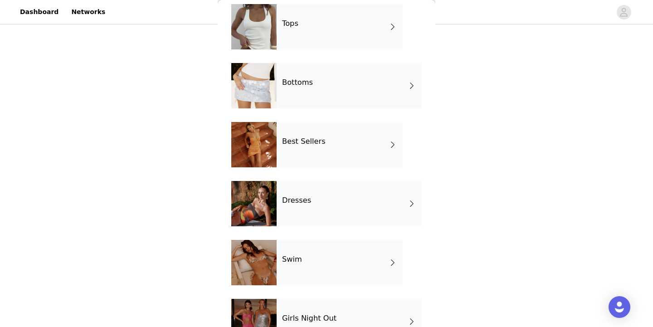
scroll to position [108, 0]
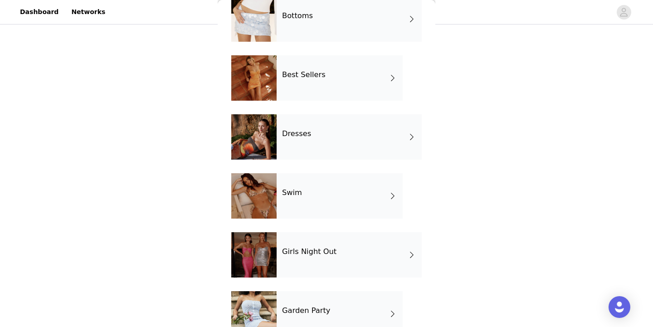
click at [380, 73] on div "Best Sellers" at bounding box center [340, 77] width 126 height 45
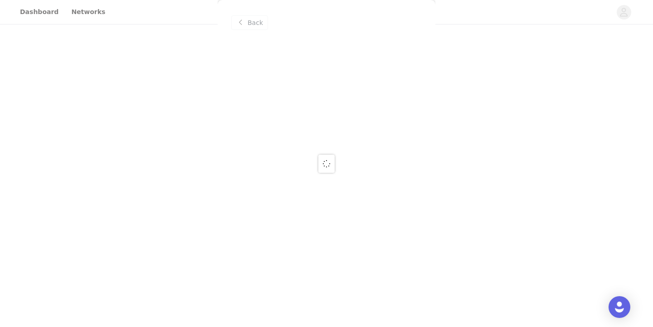
scroll to position [0, 0]
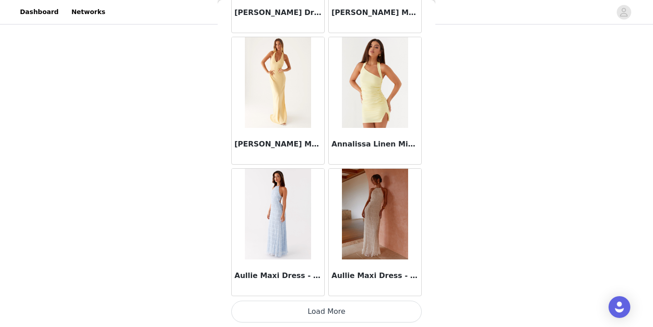
click at [369, 310] on button "Load More" at bounding box center [326, 312] width 190 height 22
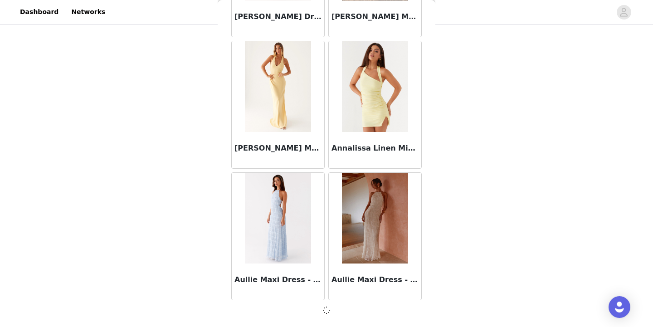
scroll to position [1056, 0]
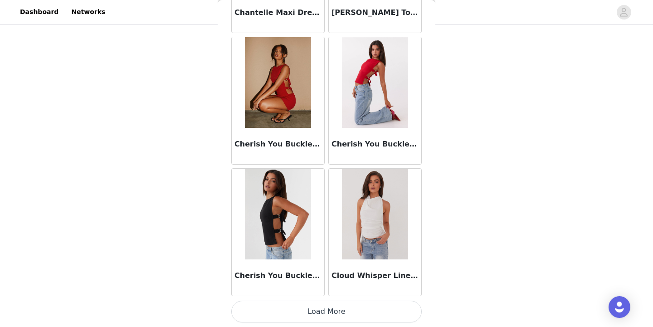
click at [352, 309] on button "Load More" at bounding box center [326, 312] width 190 height 22
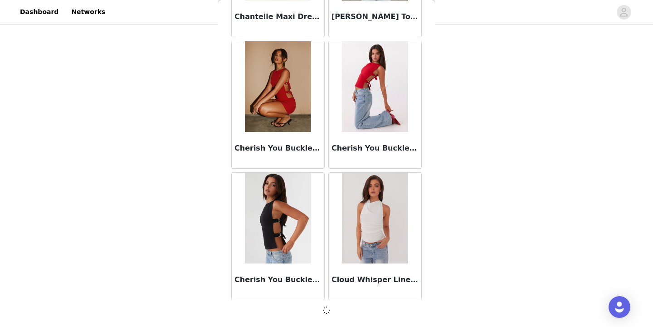
scroll to position [2371, 0]
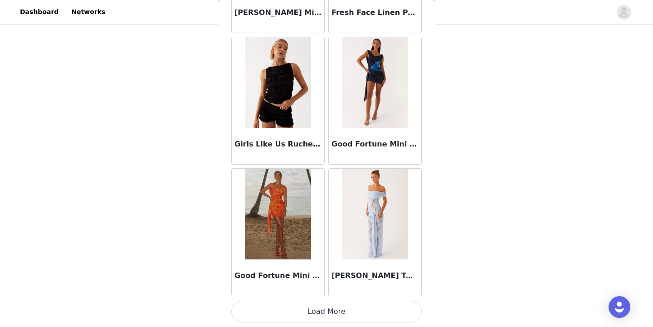
click at [351, 306] on button "Load More" at bounding box center [326, 312] width 190 height 22
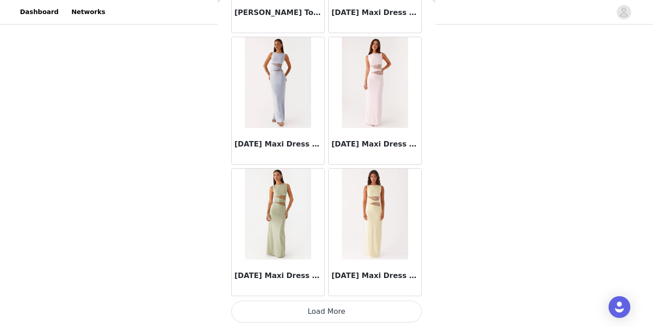
click at [350, 318] on button "Load More" at bounding box center [326, 312] width 190 height 22
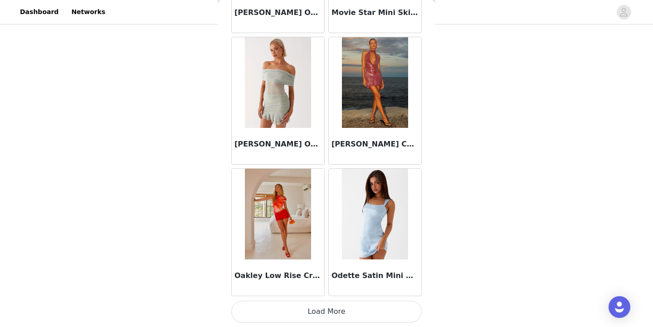
click at [350, 316] on button "Load More" at bounding box center [326, 312] width 190 height 22
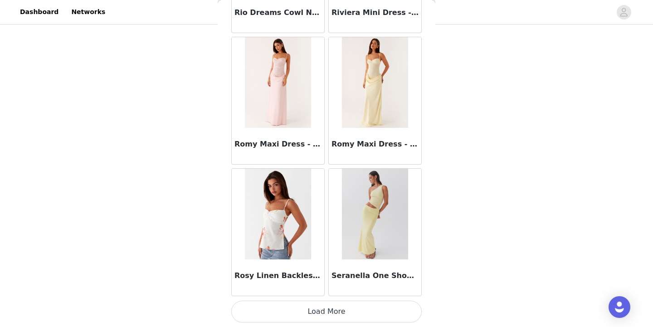
scroll to position [7634, 0]
click at [379, 79] on img at bounding box center [375, 82] width 66 height 91
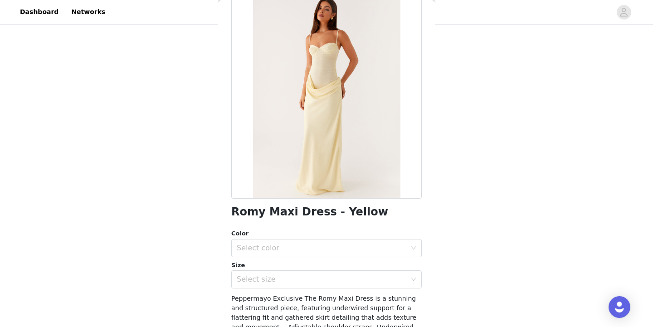
scroll to position [65, 0]
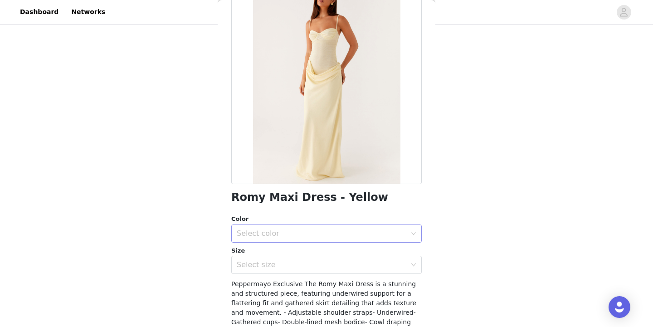
click at [370, 239] on div "Select color" at bounding box center [324, 233] width 174 height 17
click at [363, 252] on li "Yellow" at bounding box center [326, 253] width 190 height 15
click at [361, 265] on div "Select size" at bounding box center [322, 264] width 170 height 9
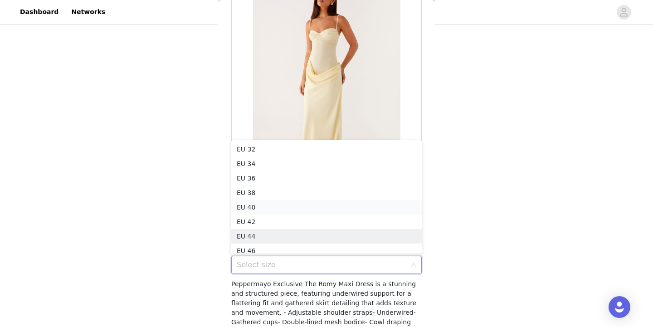
scroll to position [5, 0]
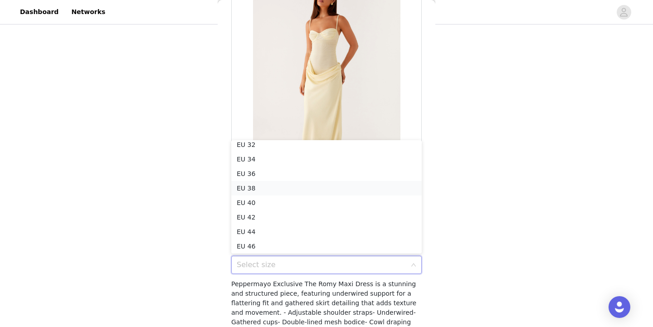
click at [322, 181] on li "EU 38" at bounding box center [326, 188] width 190 height 15
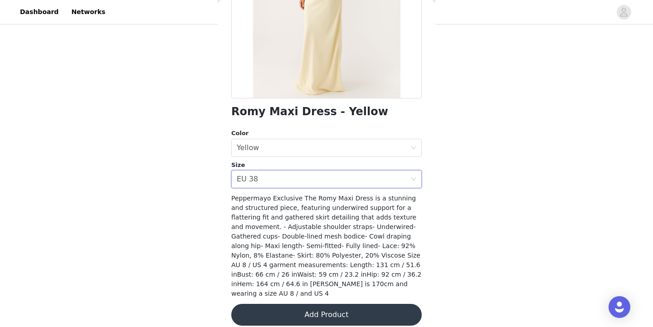
scroll to position [151, 0]
click at [343, 305] on button "Add Product" at bounding box center [326, 315] width 190 height 22
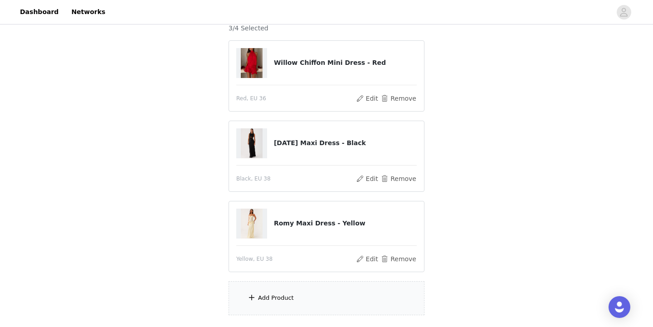
scroll to position [87, 0]
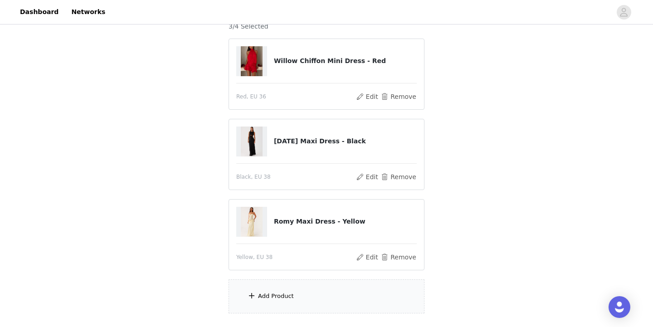
click at [331, 291] on div "Add Product" at bounding box center [326, 296] width 196 height 34
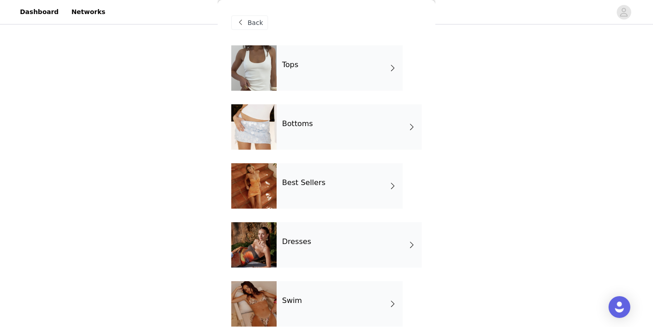
click at [363, 180] on div "Best Sellers" at bounding box center [340, 185] width 126 height 45
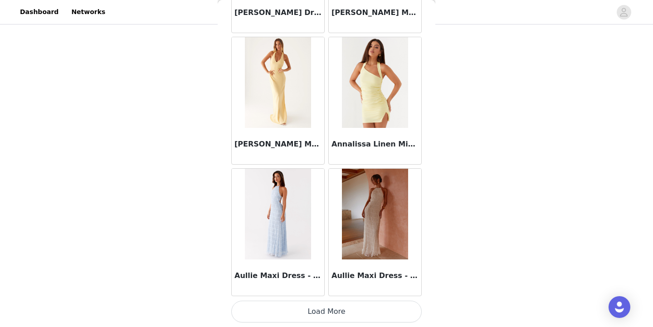
click at [353, 305] on button "Load More" at bounding box center [326, 312] width 190 height 22
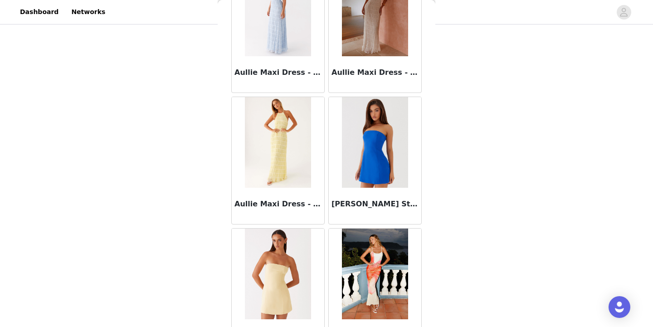
scroll to position [149, 0]
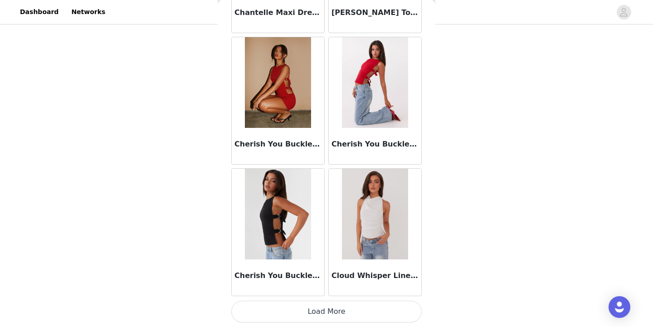
click at [366, 309] on button "Load More" at bounding box center [326, 312] width 190 height 22
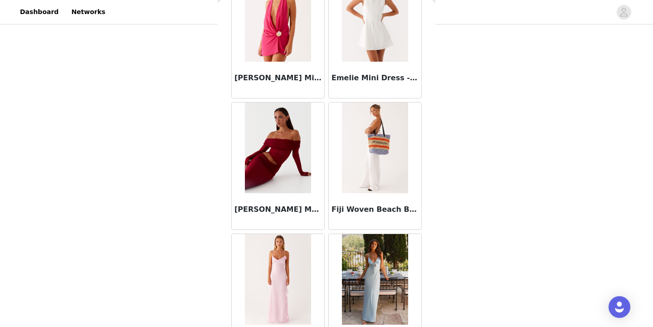
scroll to position [3264, 0]
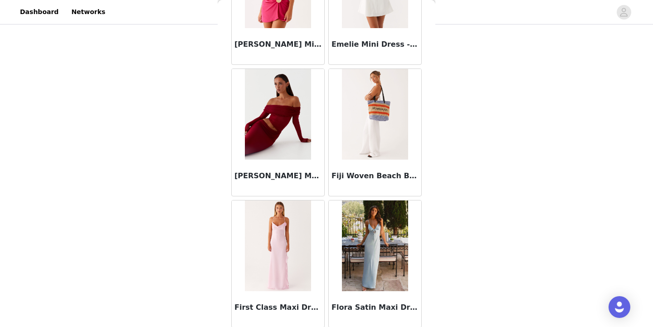
click at [388, 136] on img at bounding box center [375, 114] width 66 height 91
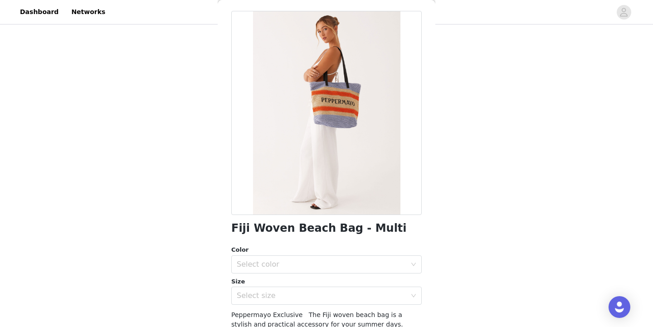
scroll to position [60, 0]
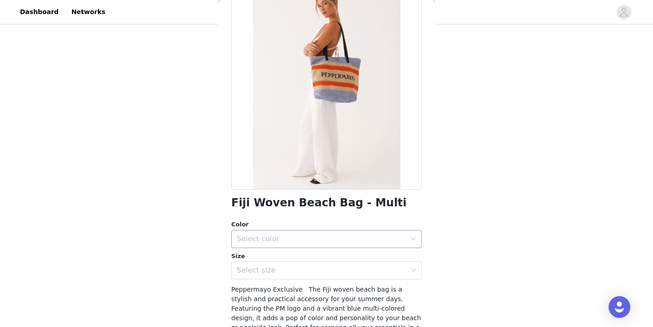
click at [401, 237] on div "Select color" at bounding box center [322, 238] width 170 height 9
click at [377, 256] on li "Multi" at bounding box center [326, 258] width 190 height 15
click at [371, 272] on div "Select size" at bounding box center [322, 270] width 170 height 9
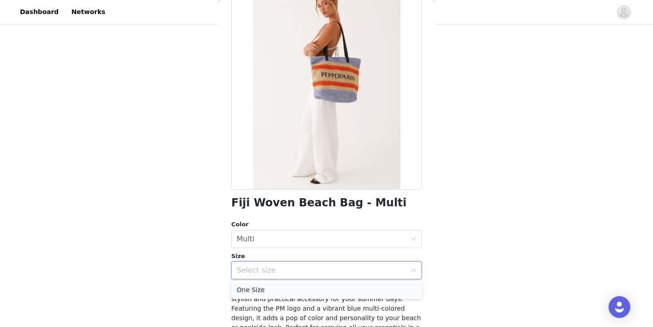
click at [360, 287] on li "One Size" at bounding box center [326, 289] width 190 height 15
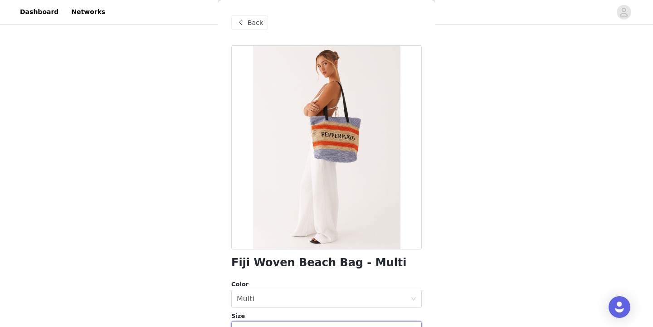
scroll to position [0, 0]
click at [257, 16] on div "Back" at bounding box center [249, 22] width 37 height 15
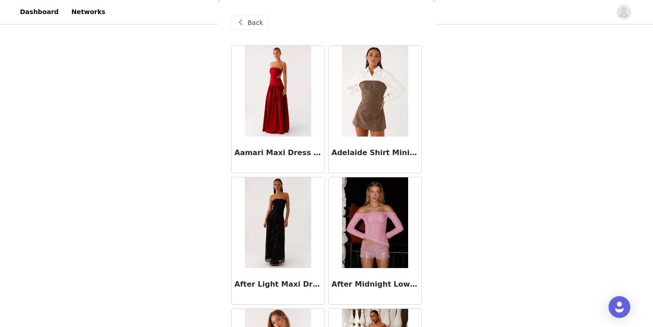
click at [255, 20] on span "Back" at bounding box center [255, 23] width 15 height 10
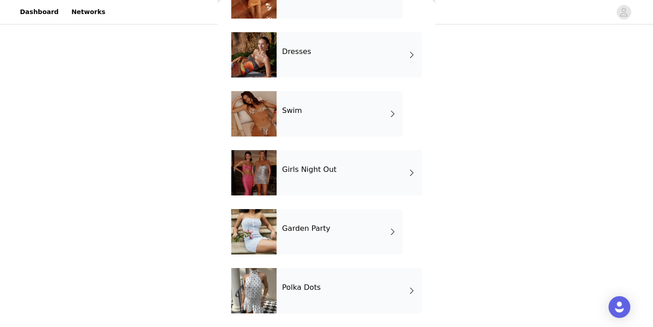
scroll to position [190, 0]
click at [330, 128] on div "Swim" at bounding box center [340, 113] width 126 height 45
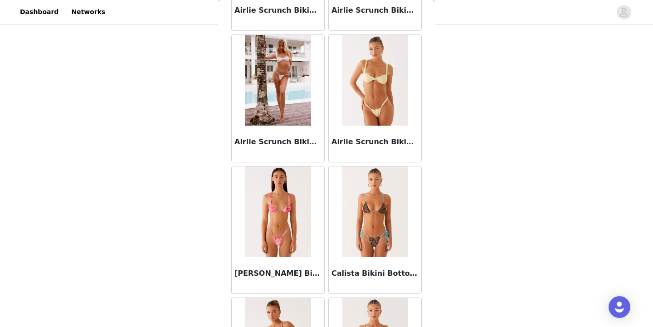
scroll to position [406, 0]
click at [382, 213] on img at bounding box center [375, 211] width 66 height 91
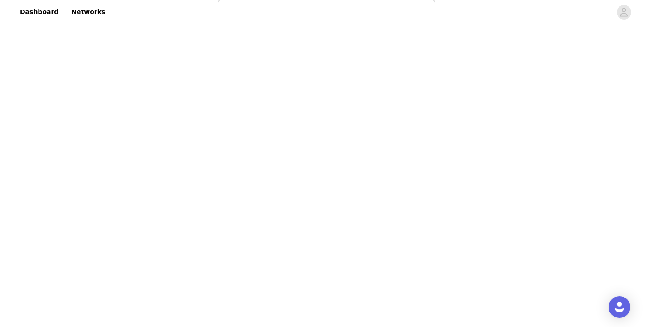
scroll to position [0, 0]
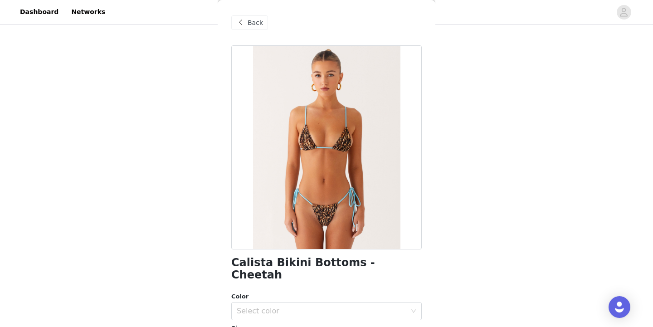
click at [258, 26] on span "Back" at bounding box center [255, 23] width 15 height 10
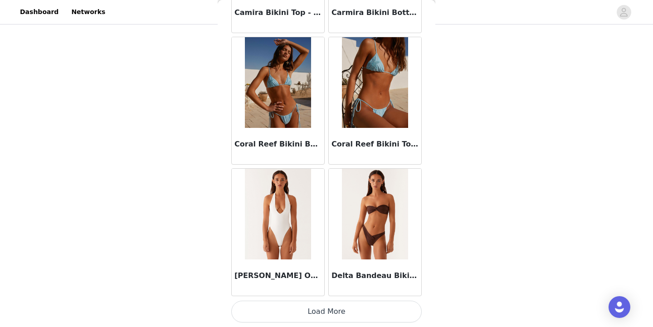
scroll to position [149, 0]
click at [386, 304] on button "Load More" at bounding box center [326, 312] width 190 height 22
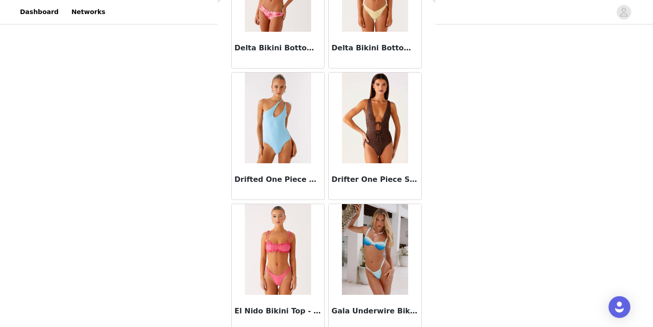
scroll to position [1745, 0]
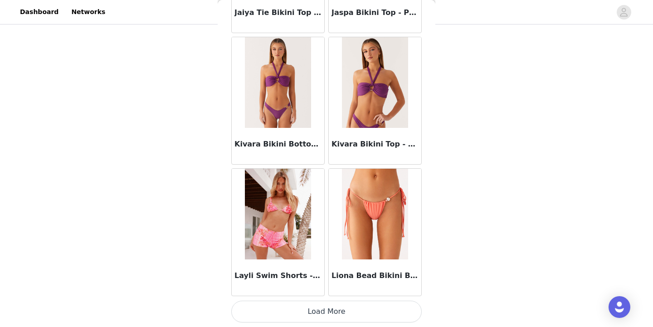
click at [366, 316] on button "Load More" at bounding box center [326, 312] width 190 height 22
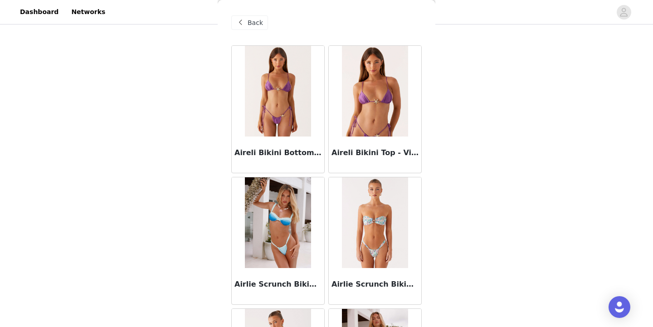
scroll to position [0, 0]
click at [254, 20] on span "Back" at bounding box center [255, 23] width 15 height 10
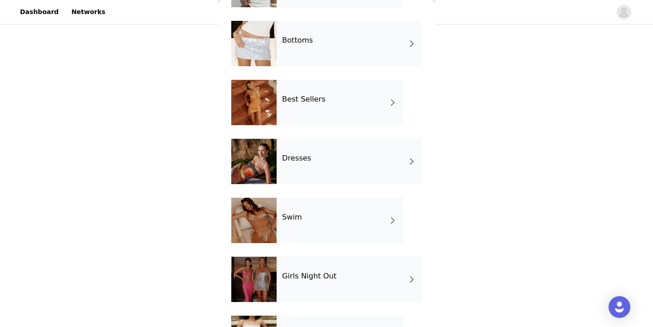
scroll to position [99, 0]
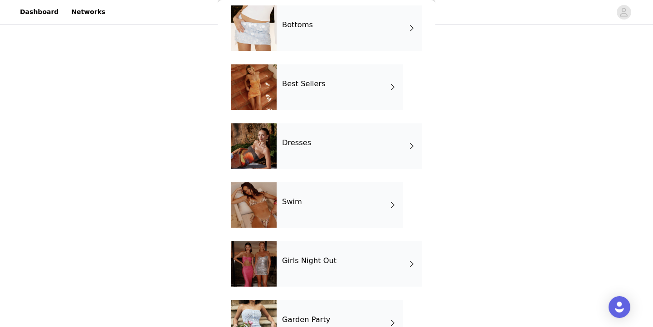
click at [357, 81] on div "Best Sellers" at bounding box center [340, 86] width 126 height 45
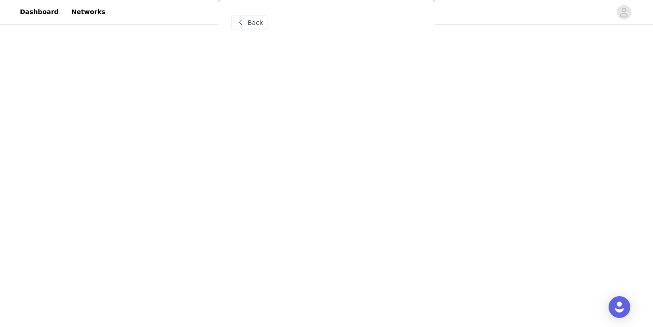
scroll to position [0, 0]
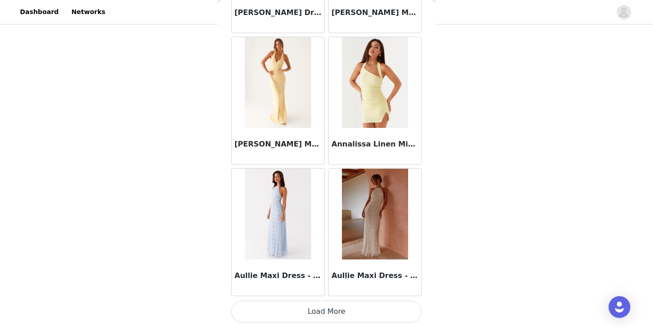
click at [344, 320] on button "Load More" at bounding box center [326, 312] width 190 height 22
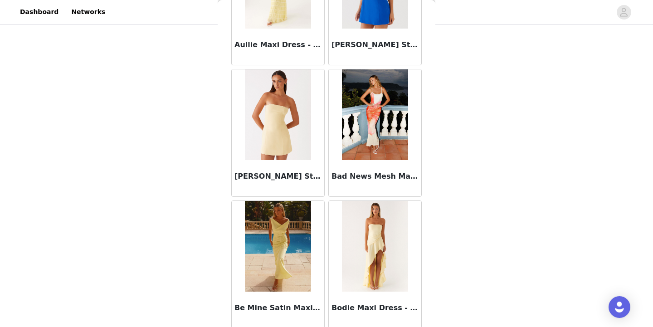
scroll to position [1482, 0]
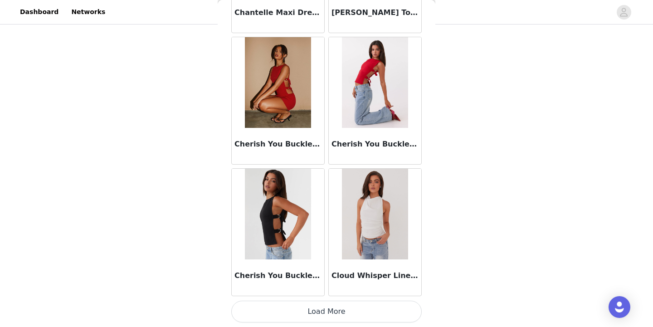
click at [348, 318] on button "Load More" at bounding box center [326, 312] width 190 height 22
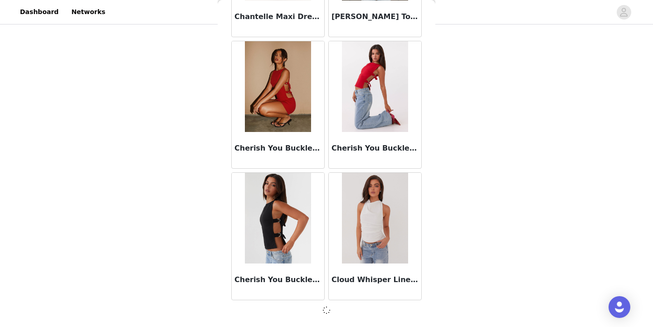
scroll to position [2371, 0]
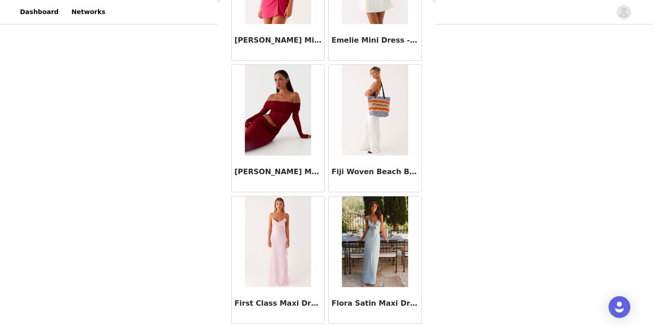
click at [386, 117] on img at bounding box center [375, 110] width 66 height 91
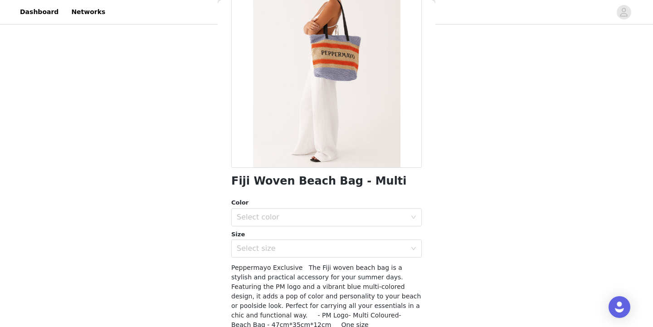
scroll to position [73, 0]
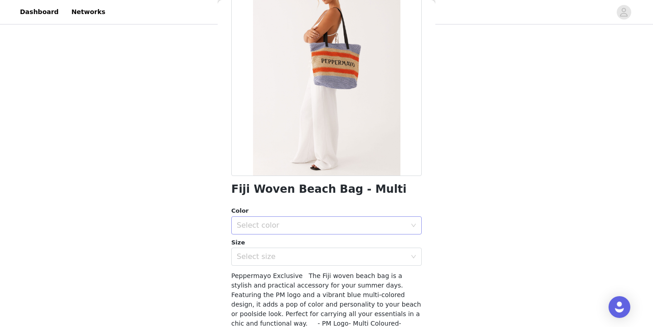
click at [399, 227] on div "Select color" at bounding box center [322, 225] width 170 height 9
click at [383, 243] on li "Multi" at bounding box center [326, 245] width 190 height 15
click at [379, 258] on div "Select size" at bounding box center [322, 256] width 170 height 9
click at [366, 281] on li "One Size" at bounding box center [326, 276] width 190 height 15
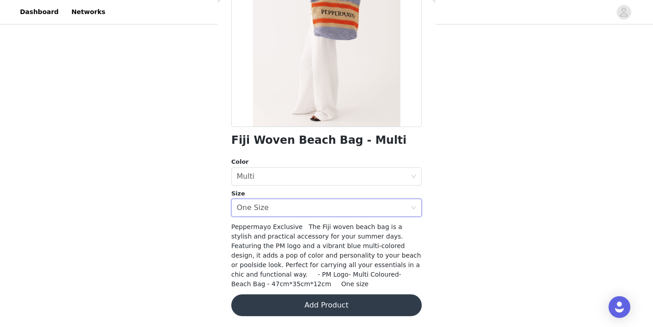
scroll to position [122, 0]
click at [354, 308] on button "Add Product" at bounding box center [326, 306] width 190 height 22
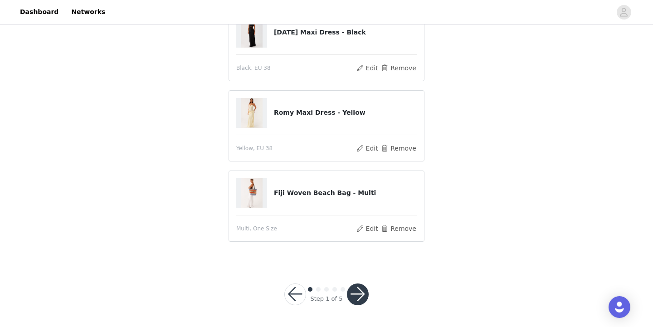
scroll to position [170, 0]
click at [355, 292] on button "button" at bounding box center [358, 295] width 22 height 22
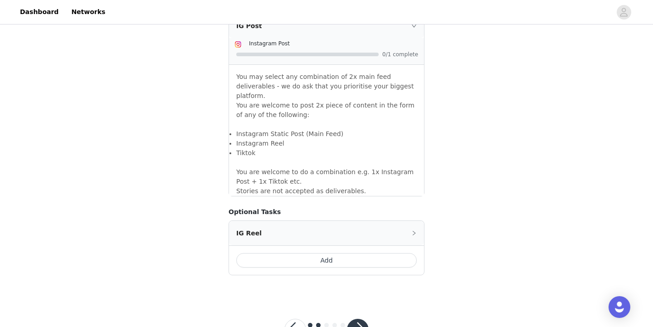
scroll to position [797, 0]
click at [360, 319] on button "button" at bounding box center [358, 330] width 22 height 22
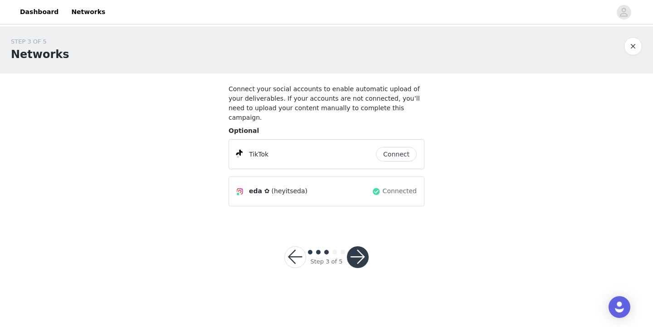
click at [401, 147] on button "Connect" at bounding box center [396, 154] width 41 height 15
click at [362, 250] on button "button" at bounding box center [358, 257] width 22 height 22
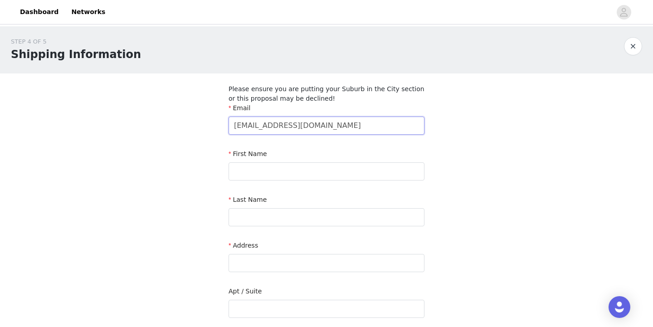
type input "[EMAIL_ADDRESS][DOMAIN_NAME]"
type input "Edlira"
type input "[PERSON_NAME]"
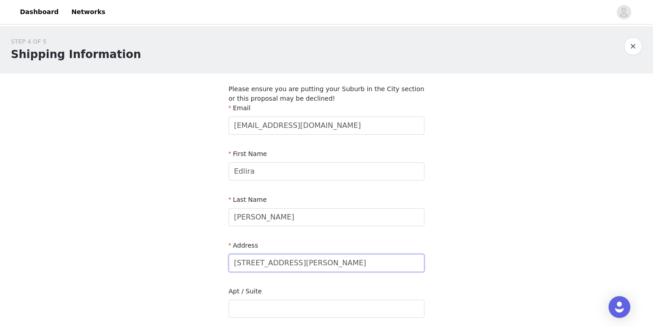
type input "[STREET_ADDRESS][PERSON_NAME]"
click at [453, 187] on div "STEP 4 OF 5 Shipping Information Please ensure you are putting your Suburb in t…" at bounding box center [326, 276] width 653 height 500
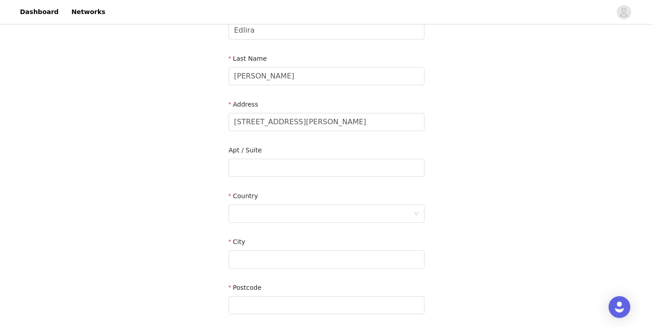
scroll to position [170, 0]
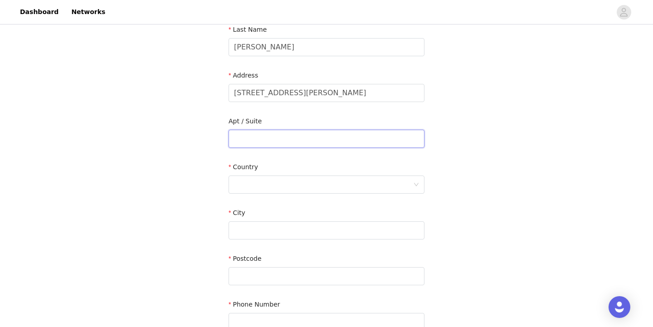
click at [374, 133] on input "text" at bounding box center [326, 139] width 196 height 18
type input "Tabaccheria Filippetti"
click at [335, 178] on div at bounding box center [323, 184] width 179 height 17
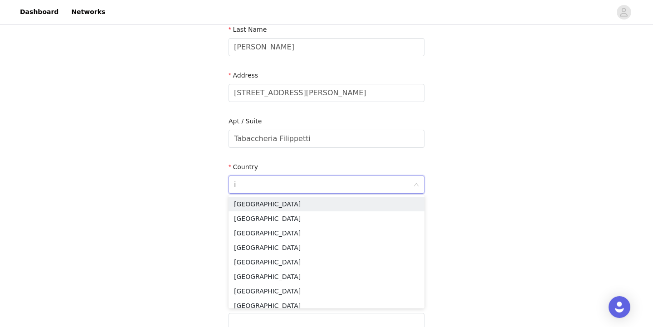
type input "it"
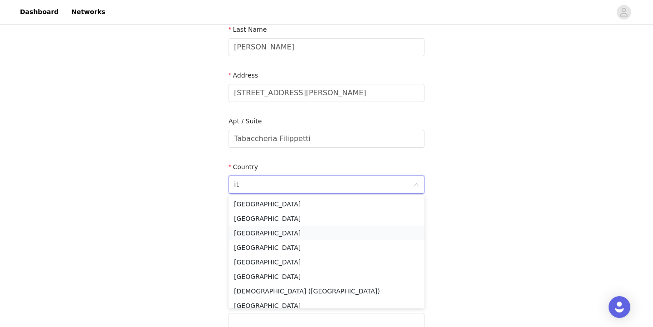
click at [311, 228] on li "[GEOGRAPHIC_DATA]" at bounding box center [326, 233] width 196 height 15
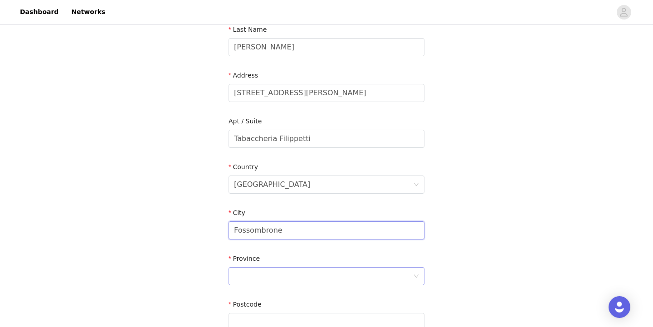
type input "Fossombrone"
click at [301, 273] on div at bounding box center [323, 275] width 179 height 17
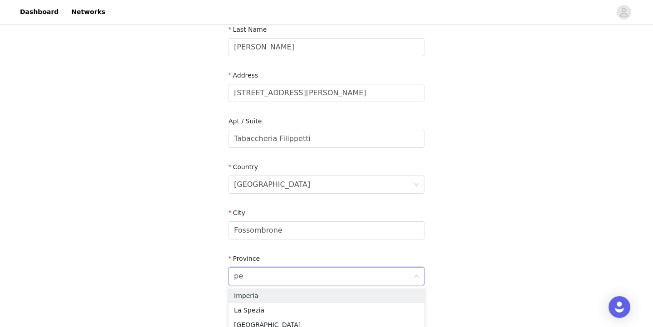
type input "pes"
click at [291, 297] on li "Pesaro e [GEOGRAPHIC_DATA]" at bounding box center [326, 295] width 196 height 15
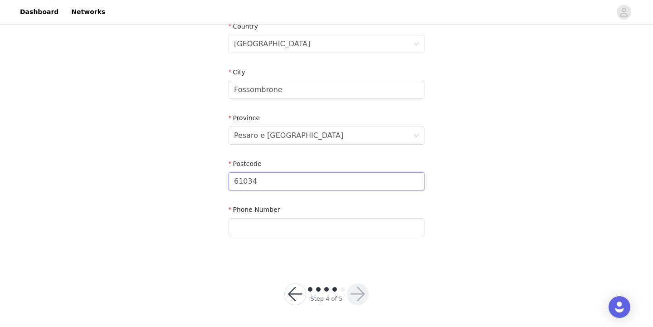
scroll to position [310, 0]
type input "61034"
type input "3275674049"
click at [363, 293] on button "button" at bounding box center [358, 295] width 22 height 22
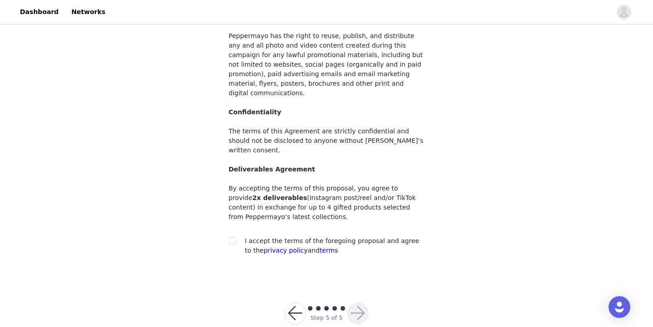
scroll to position [92, 0]
click at [227, 222] on section "You must agree to these content rights in order to participate Usage Rights Pep…" at bounding box center [327, 131] width 218 height 300
click at [238, 237] on div at bounding box center [234, 242] width 13 height 10
click at [235, 237] on span at bounding box center [231, 240] width 7 height 7
click at [235, 237] on input "checkbox" at bounding box center [231, 240] width 6 height 6
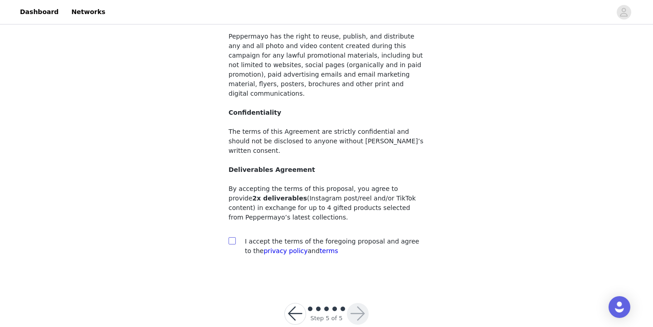
checkbox input "true"
click at [352, 303] on button "button" at bounding box center [358, 314] width 22 height 22
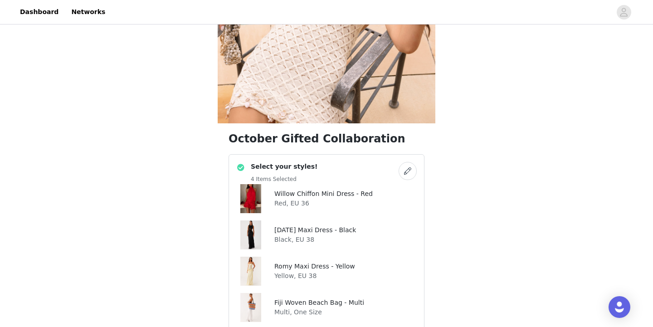
scroll to position [219, 0]
